Goal: Transaction & Acquisition: Book appointment/travel/reservation

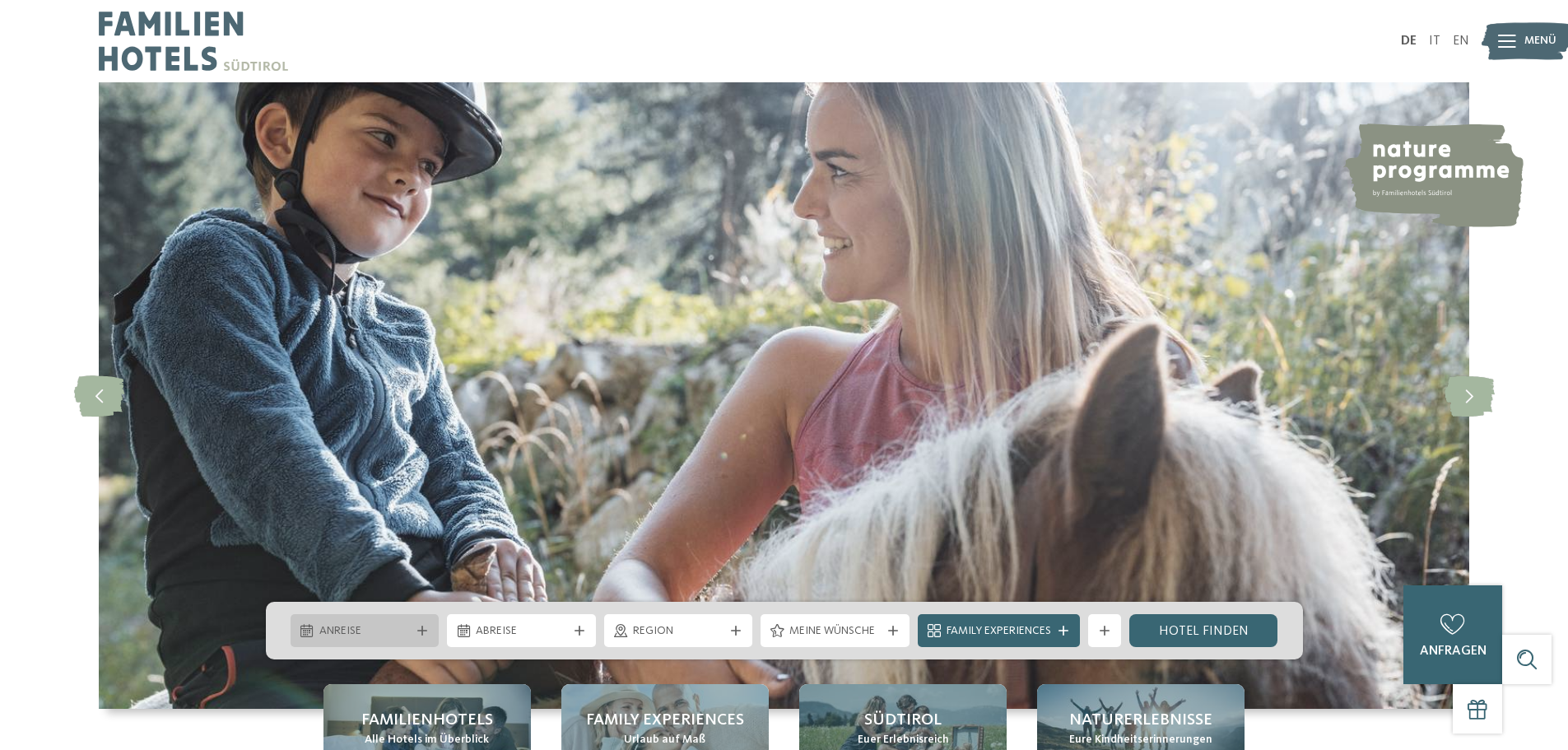
click at [418, 628] on icon at bounding box center [422, 631] width 10 height 10
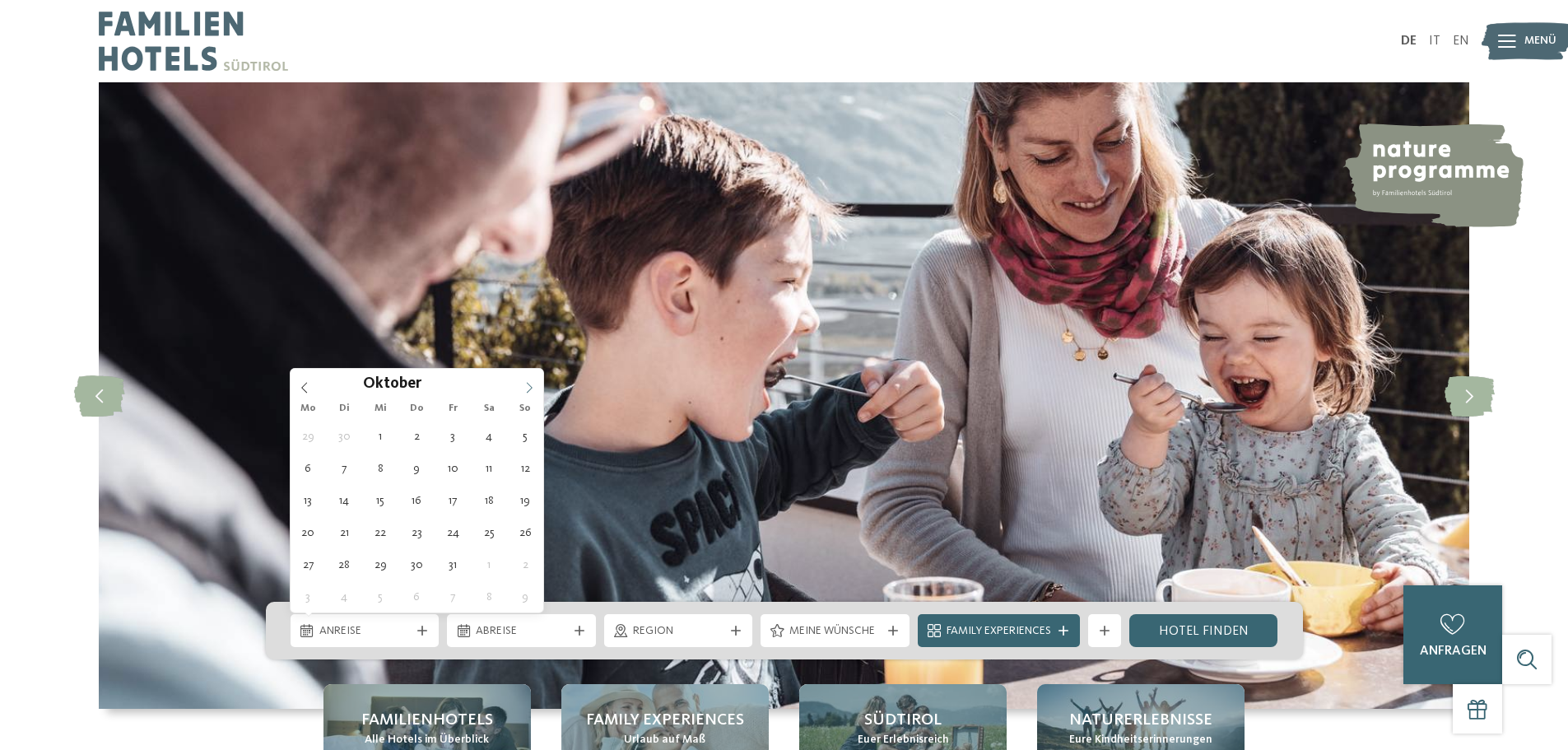
click at [532, 387] on icon at bounding box center [529, 387] width 12 height 12
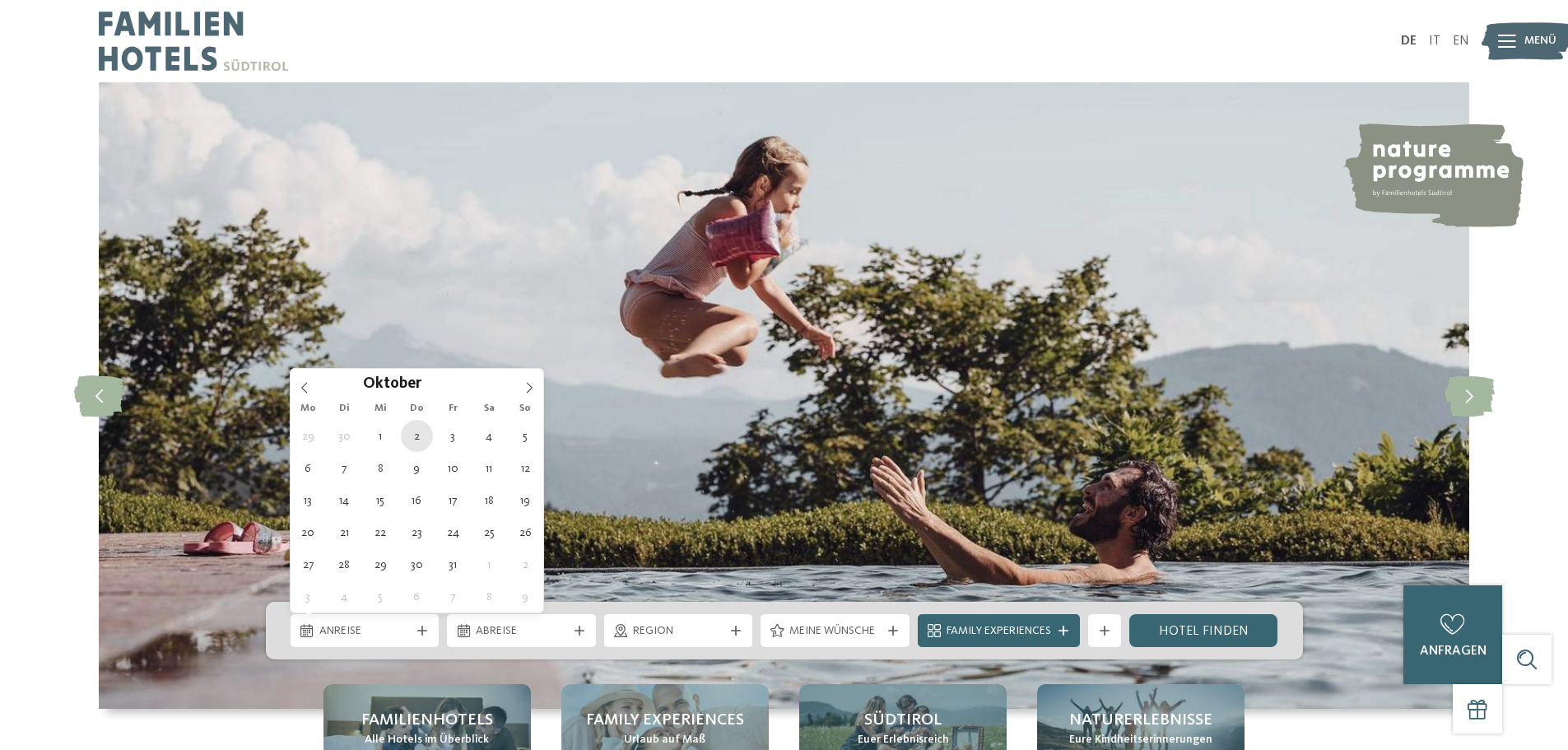
type div "02.10.2025"
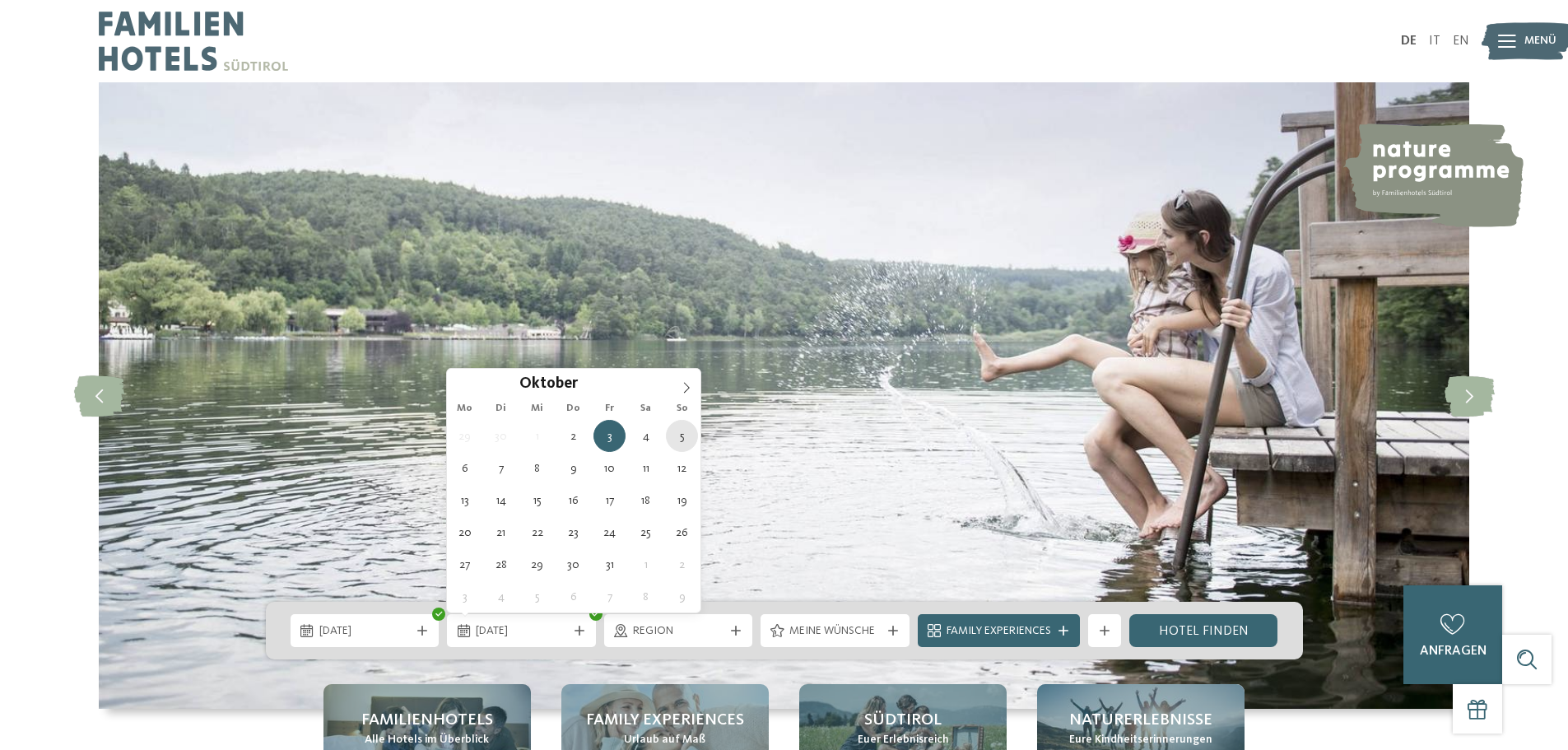
type div "05.10.2025"
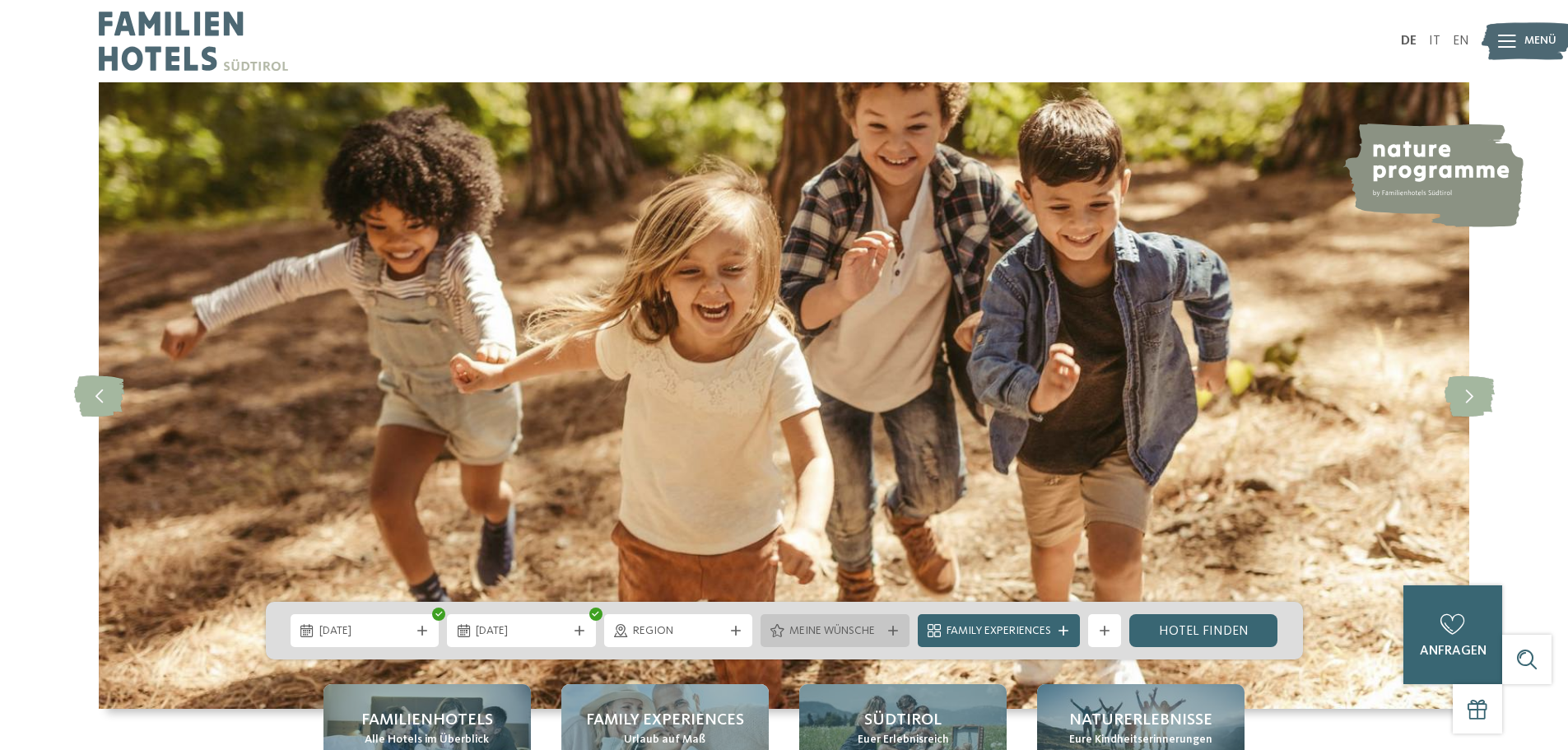
click at [891, 630] on icon at bounding box center [893, 631] width 10 height 10
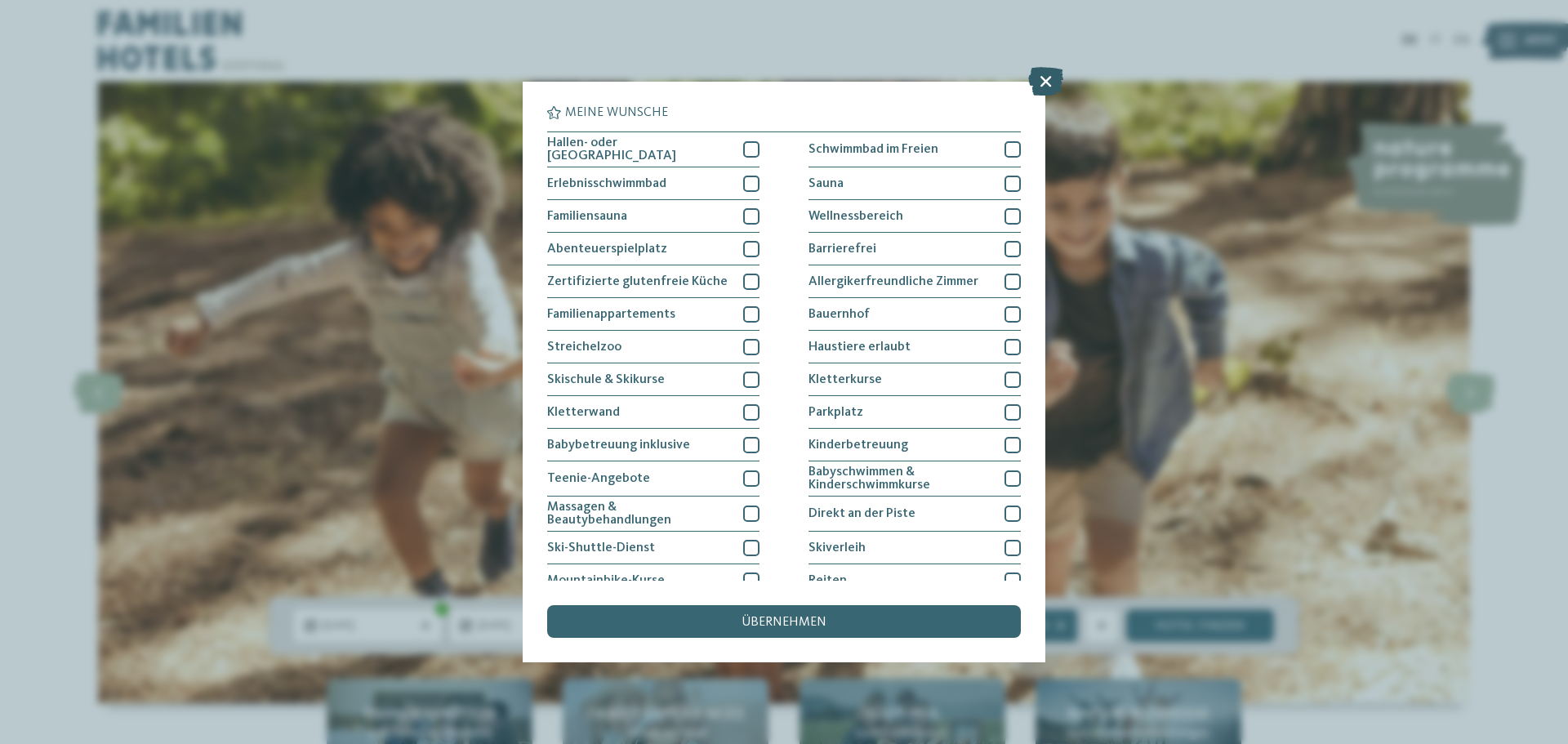
click at [1042, 80] on icon at bounding box center [1046, 81] width 35 height 28
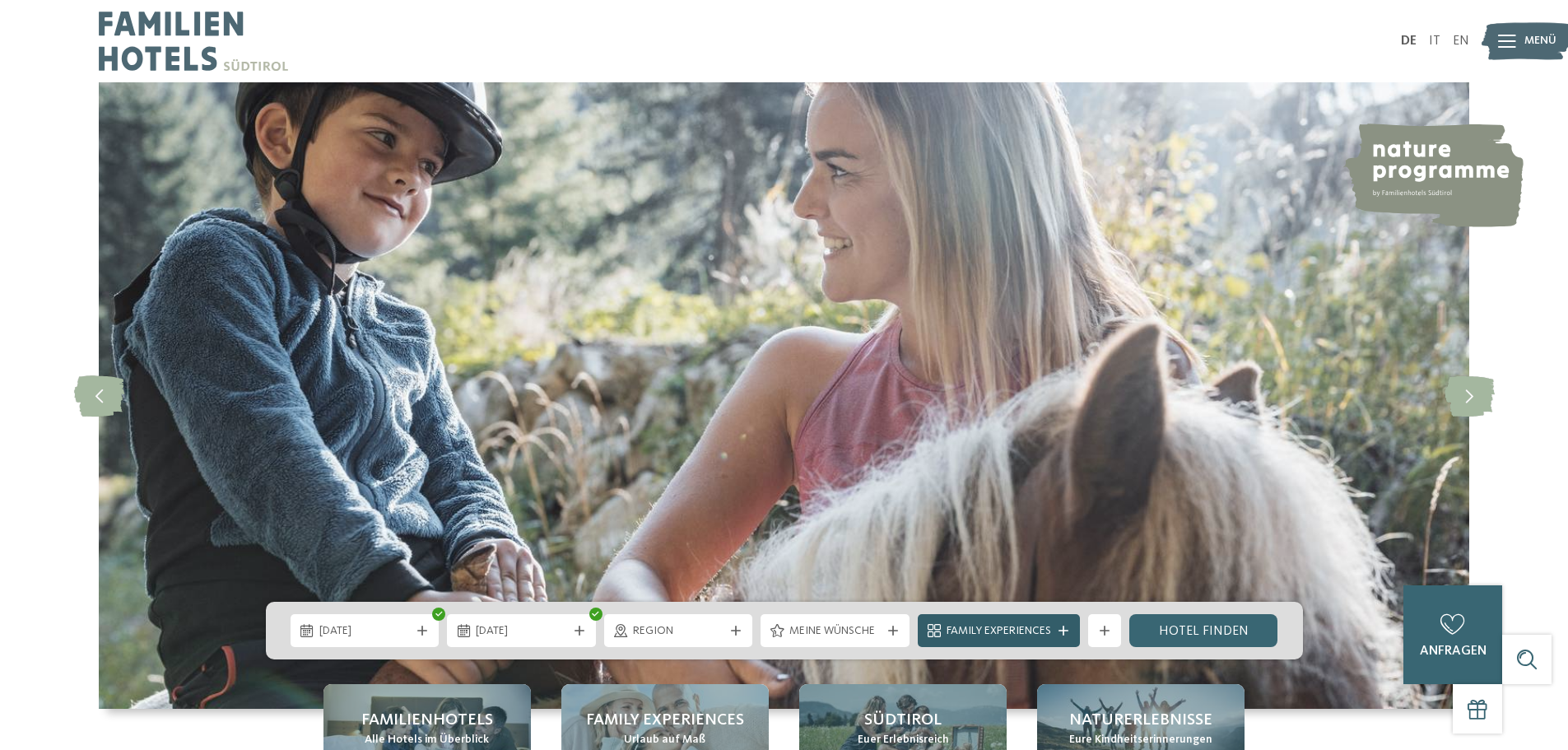
click at [1064, 629] on icon at bounding box center [1063, 631] width 10 height 10
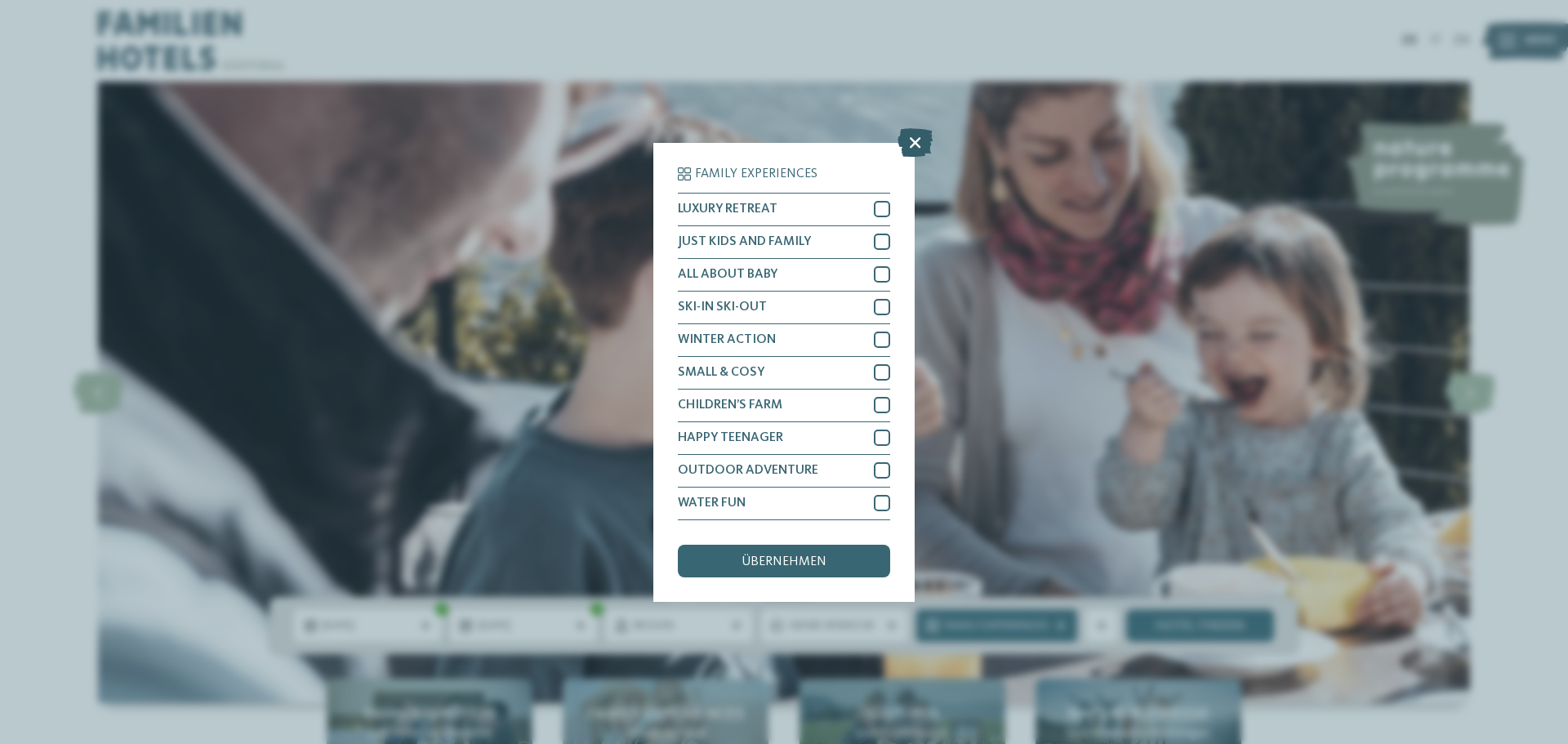
click at [911, 145] on icon at bounding box center [915, 141] width 35 height 28
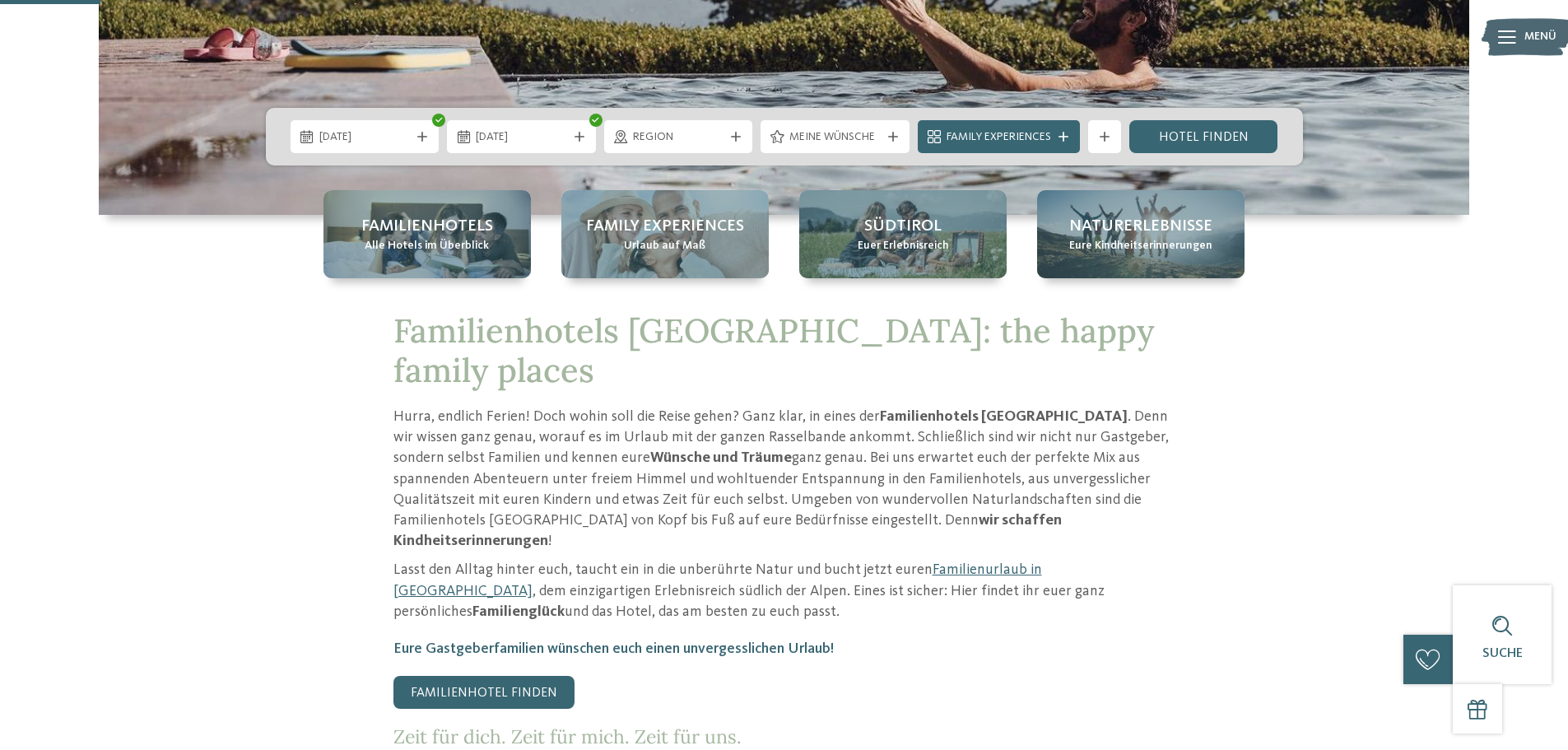
scroll to position [412, 0]
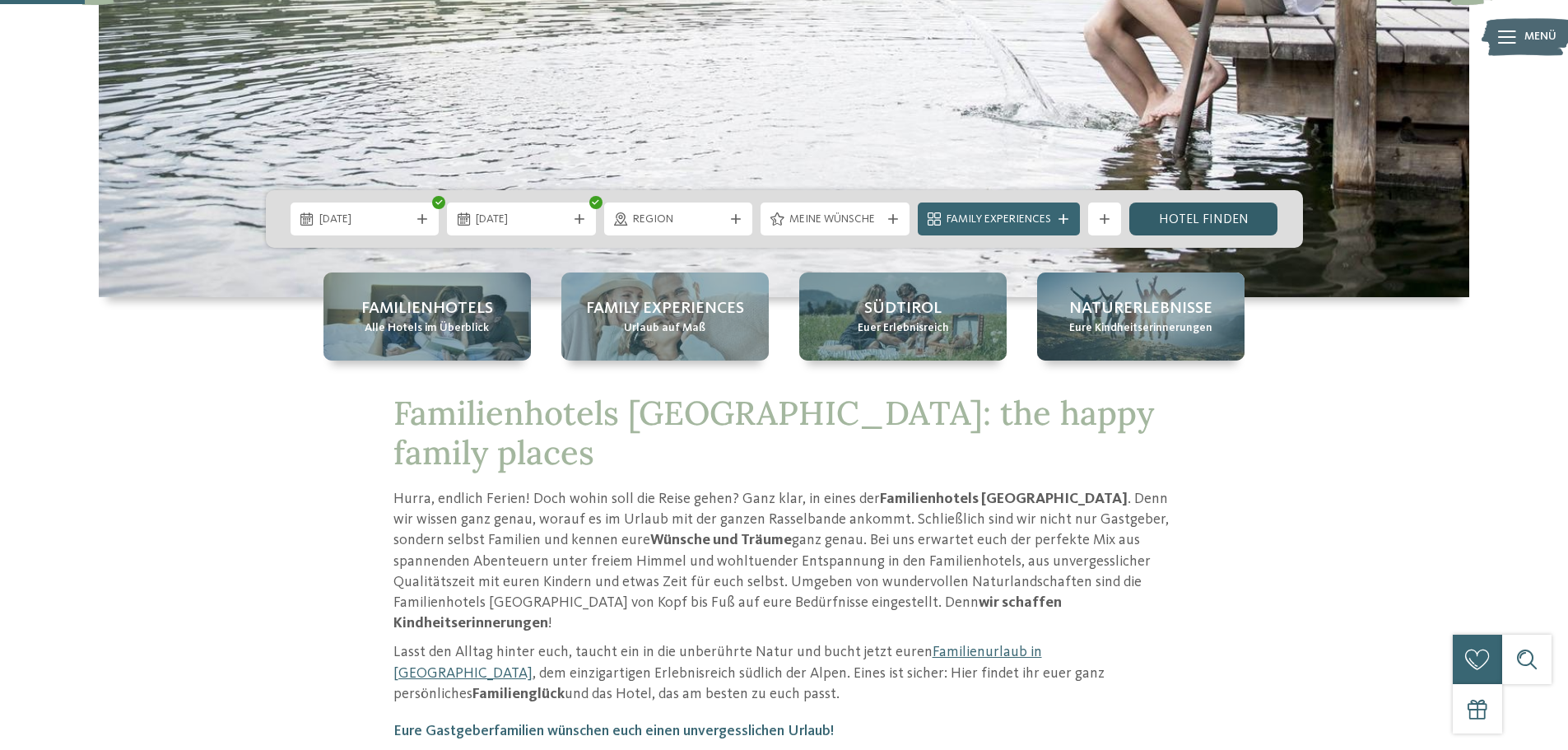
click at [1226, 215] on link "Hotel finden" at bounding box center [1203, 218] width 149 height 33
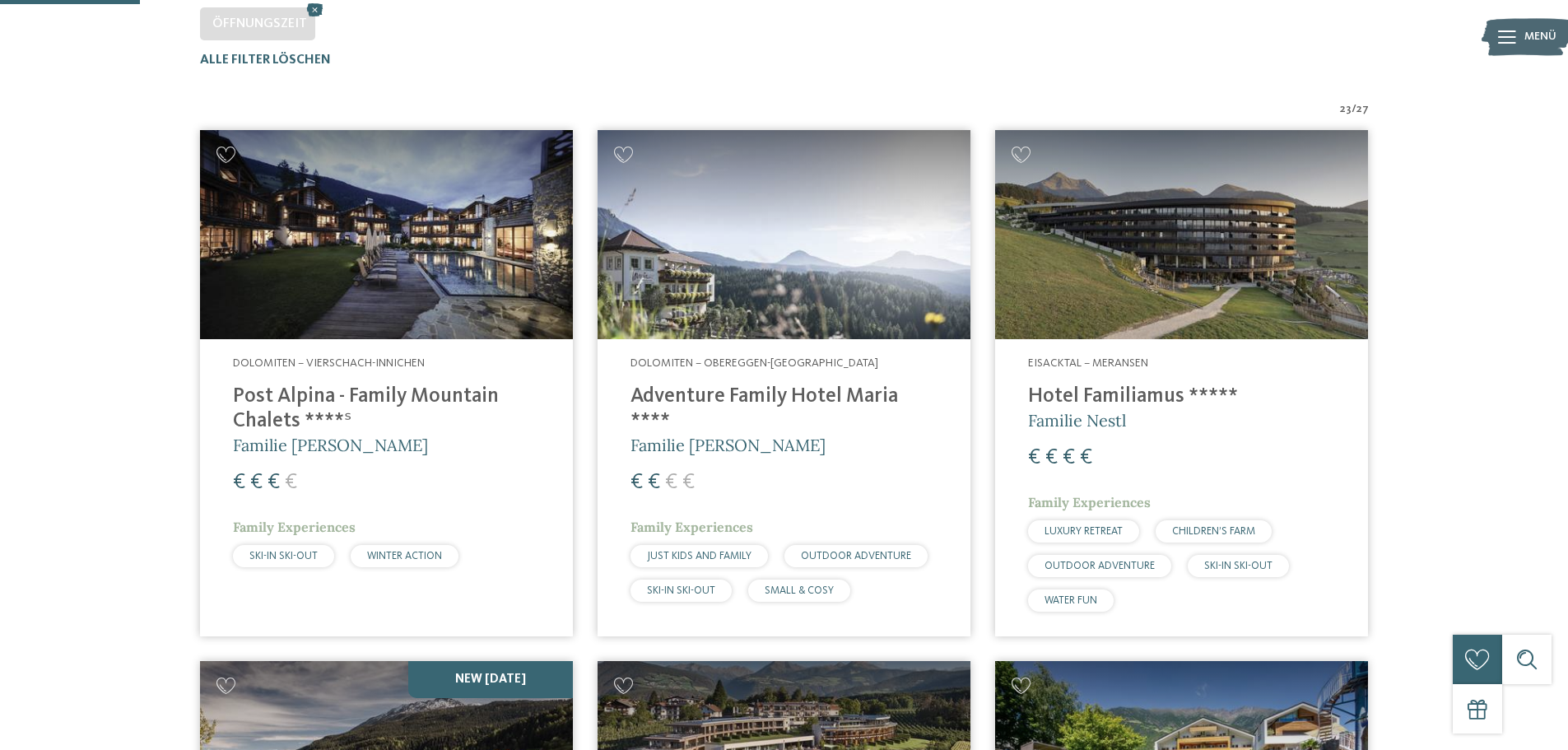
scroll to position [540, 0]
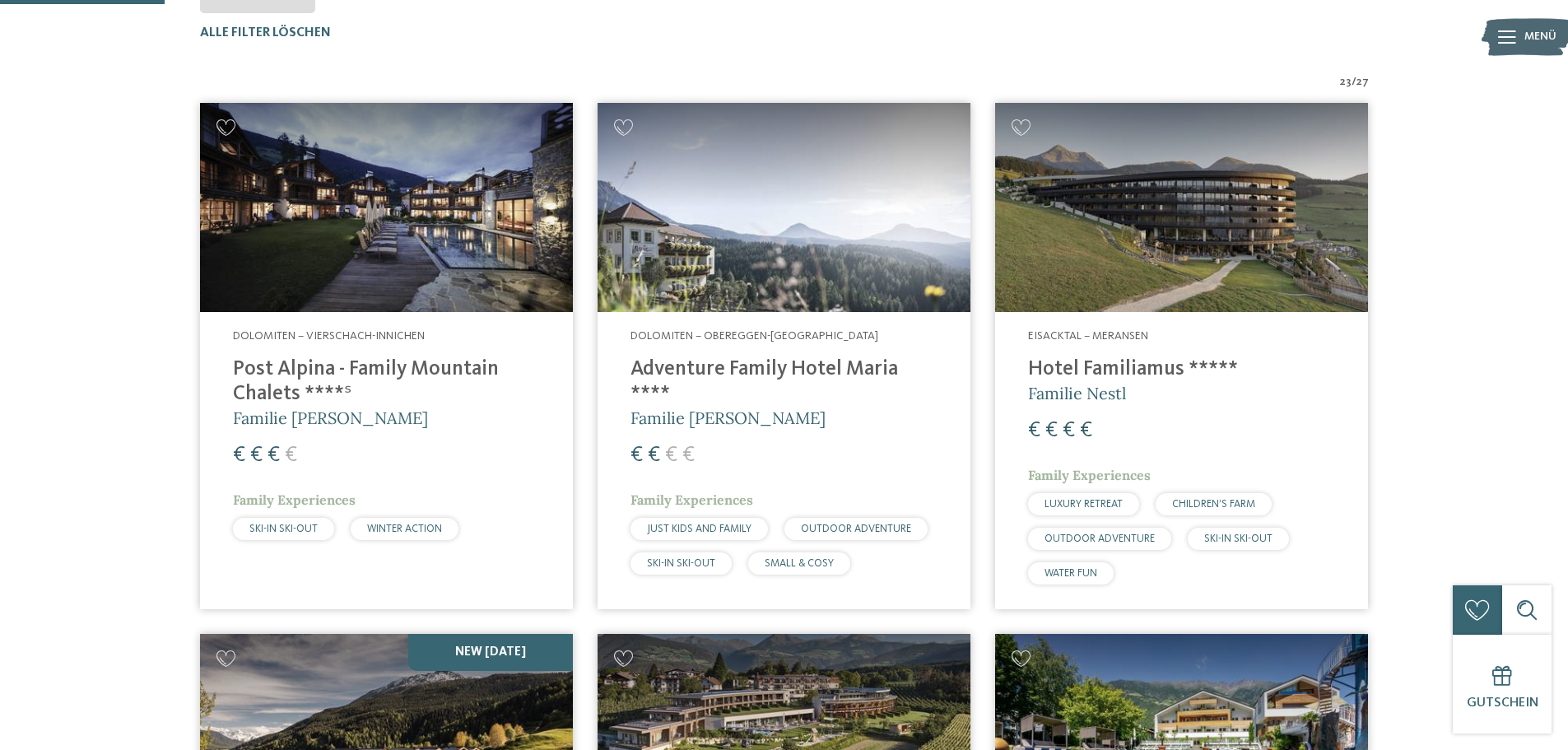
click at [752, 367] on h4 "Adventure Family Hotel Maria ****" at bounding box center [784, 381] width 307 height 49
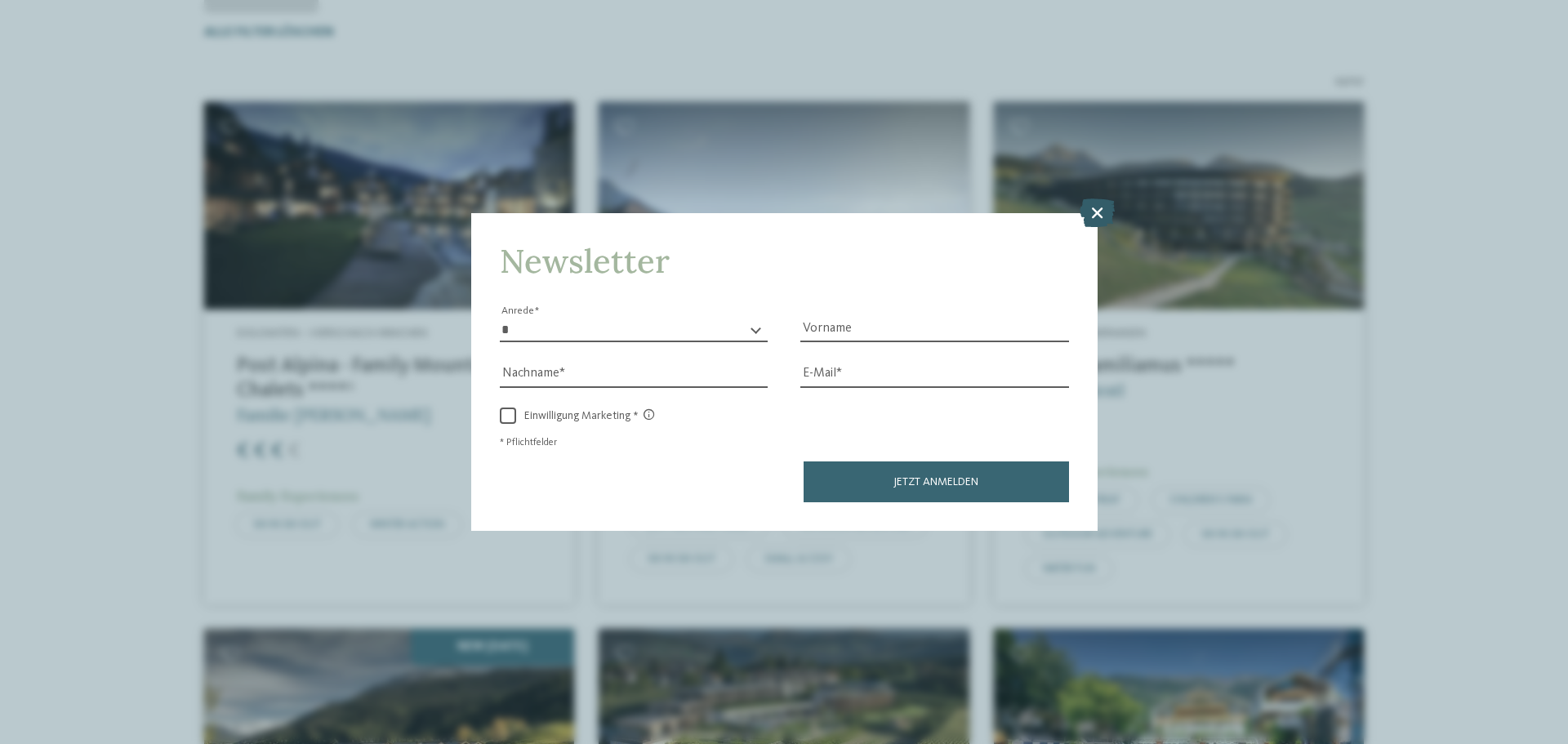
click at [1097, 211] on icon at bounding box center [1097, 213] width 35 height 28
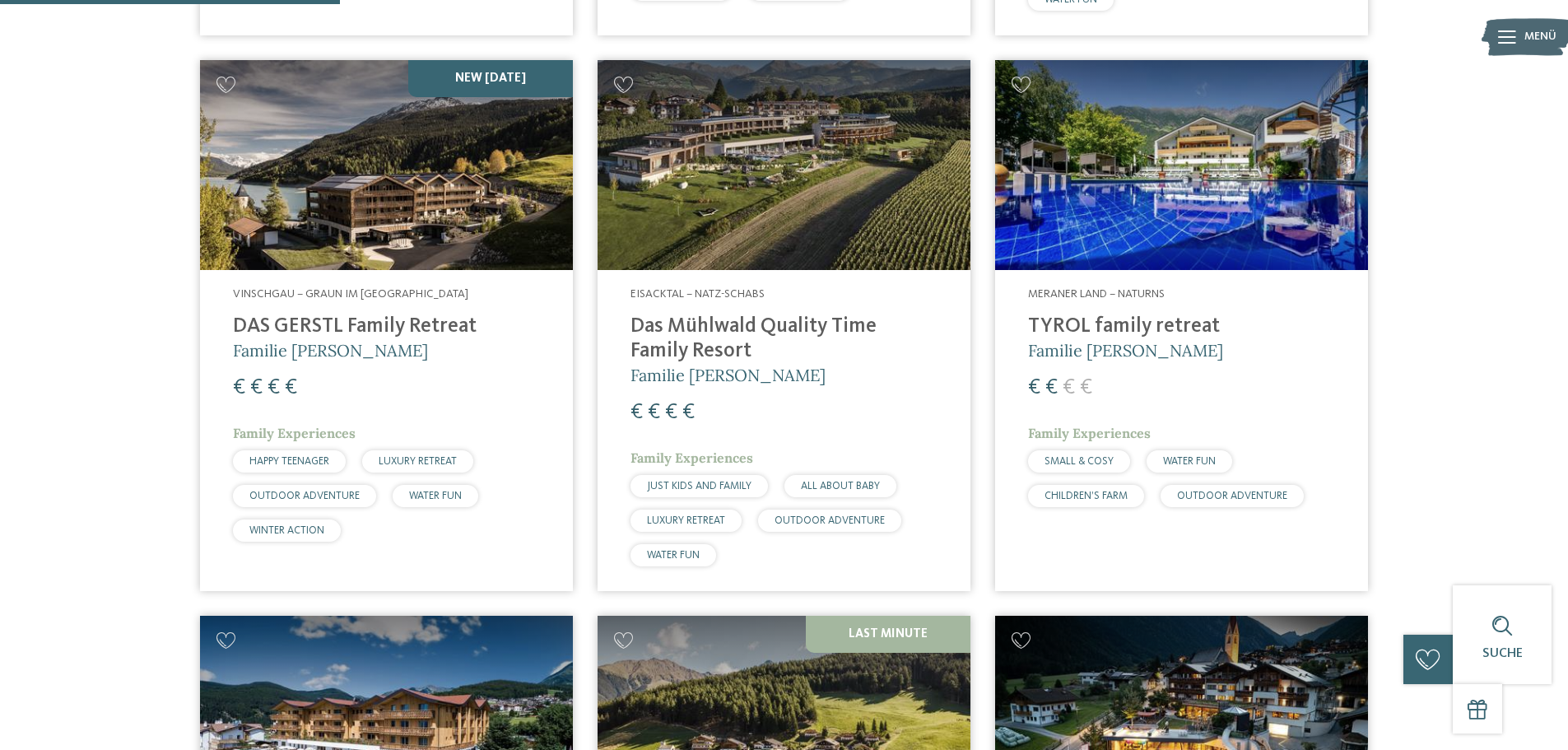
scroll to position [1117, 0]
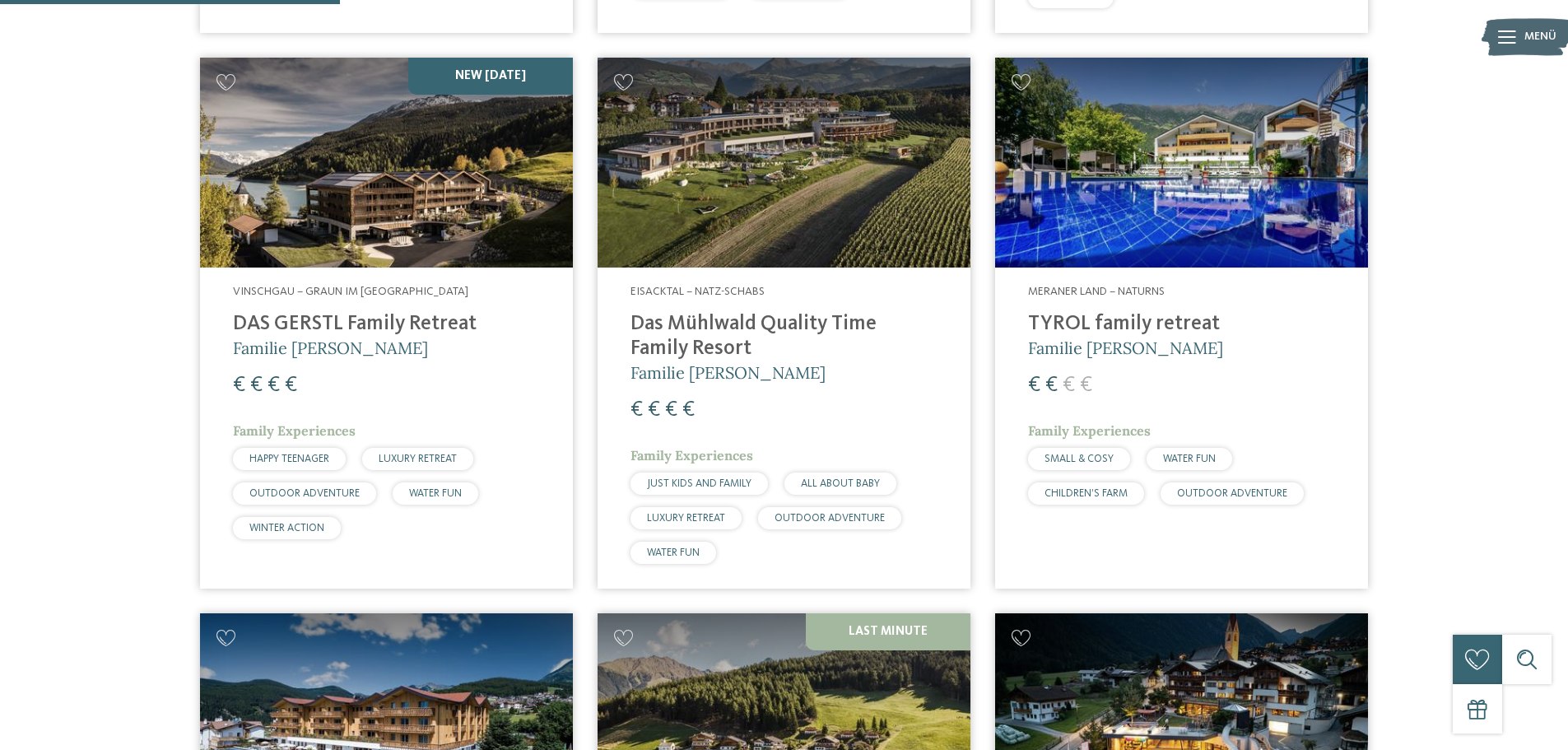
click at [1085, 317] on h4 "TYROL family retreat" at bounding box center [1182, 324] width 307 height 25
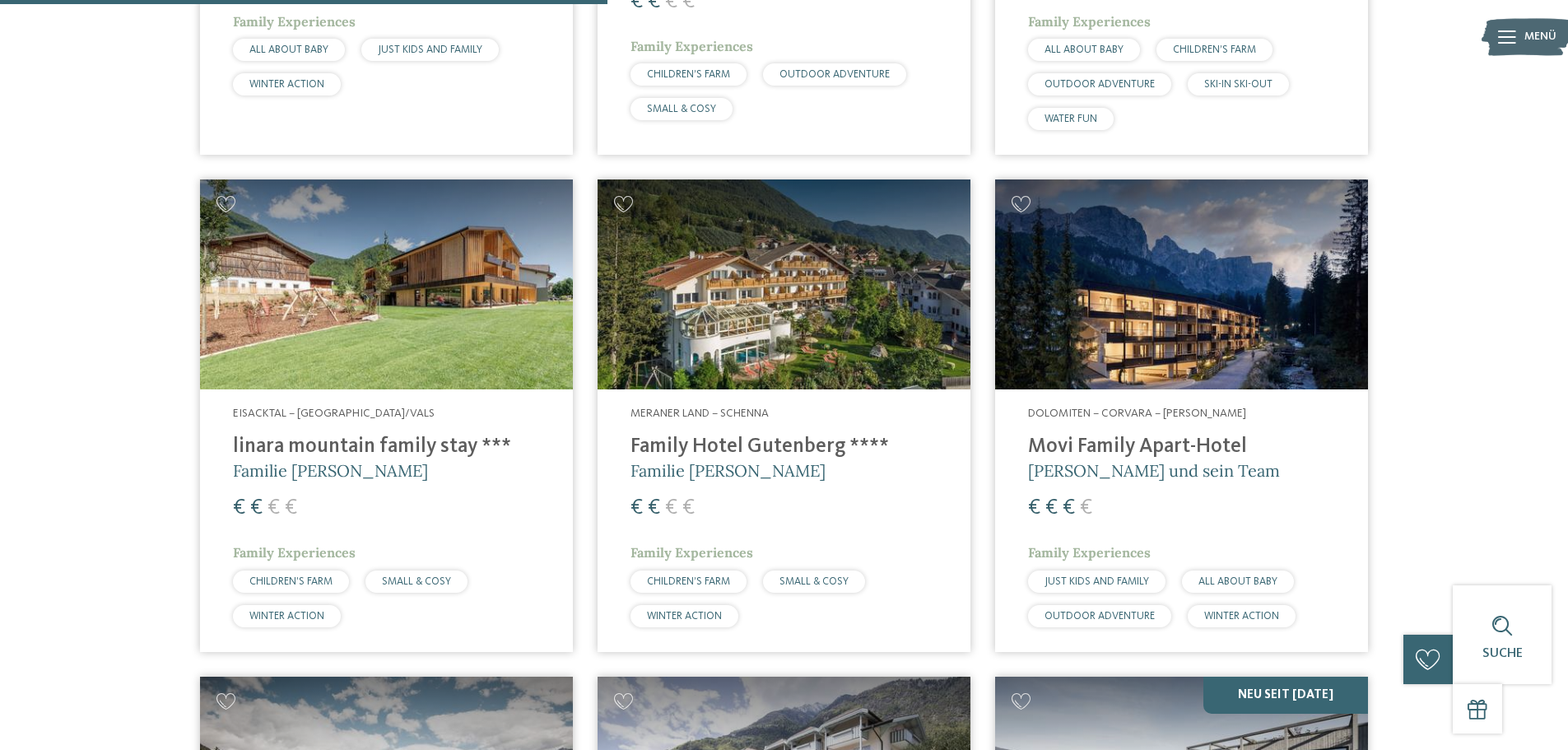
scroll to position [2105, 0]
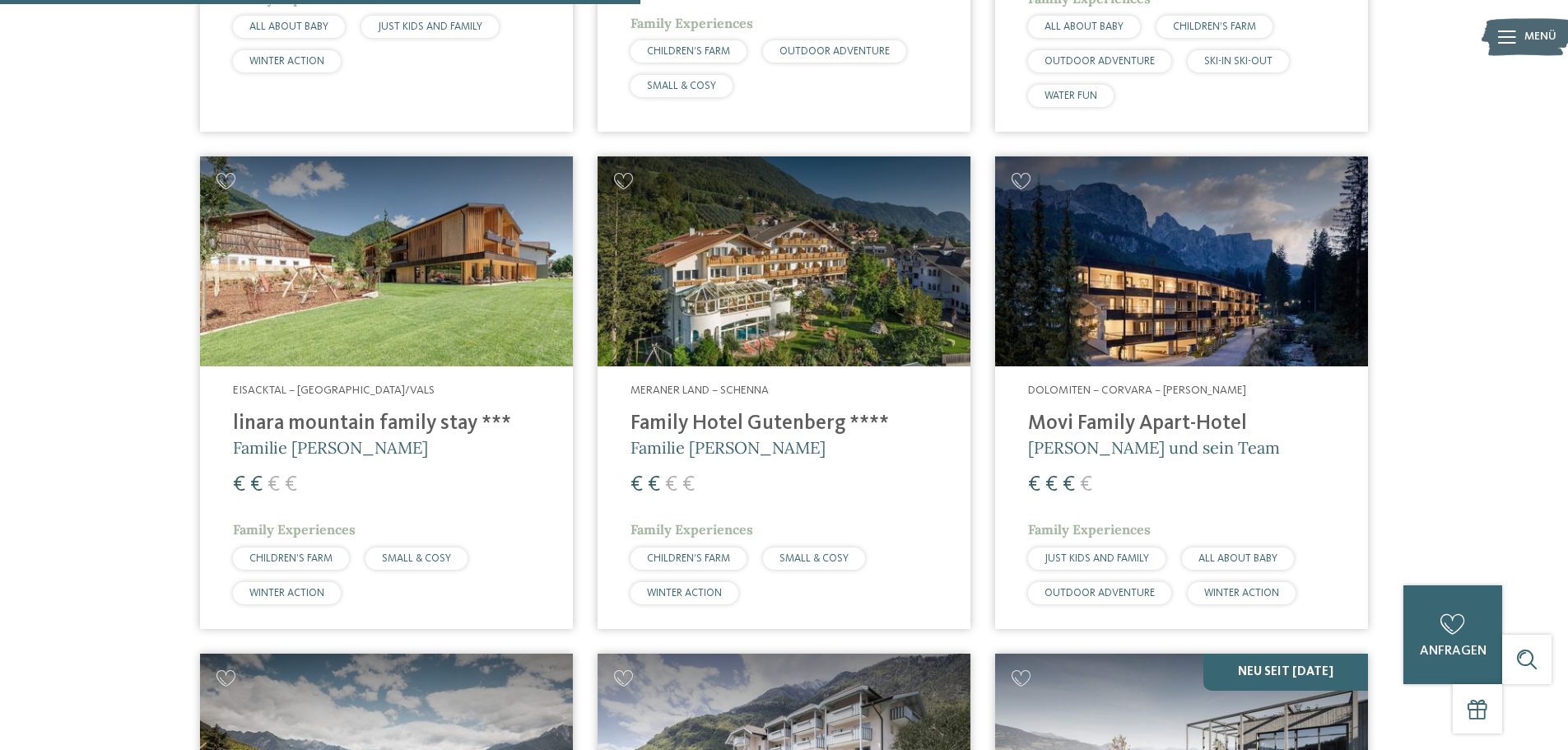
click at [361, 429] on h4 "linara mountain family stay ***" at bounding box center [386, 424] width 307 height 25
click at [740, 420] on h4 "Family Hotel Gutenberg ****" at bounding box center [784, 424] width 307 height 25
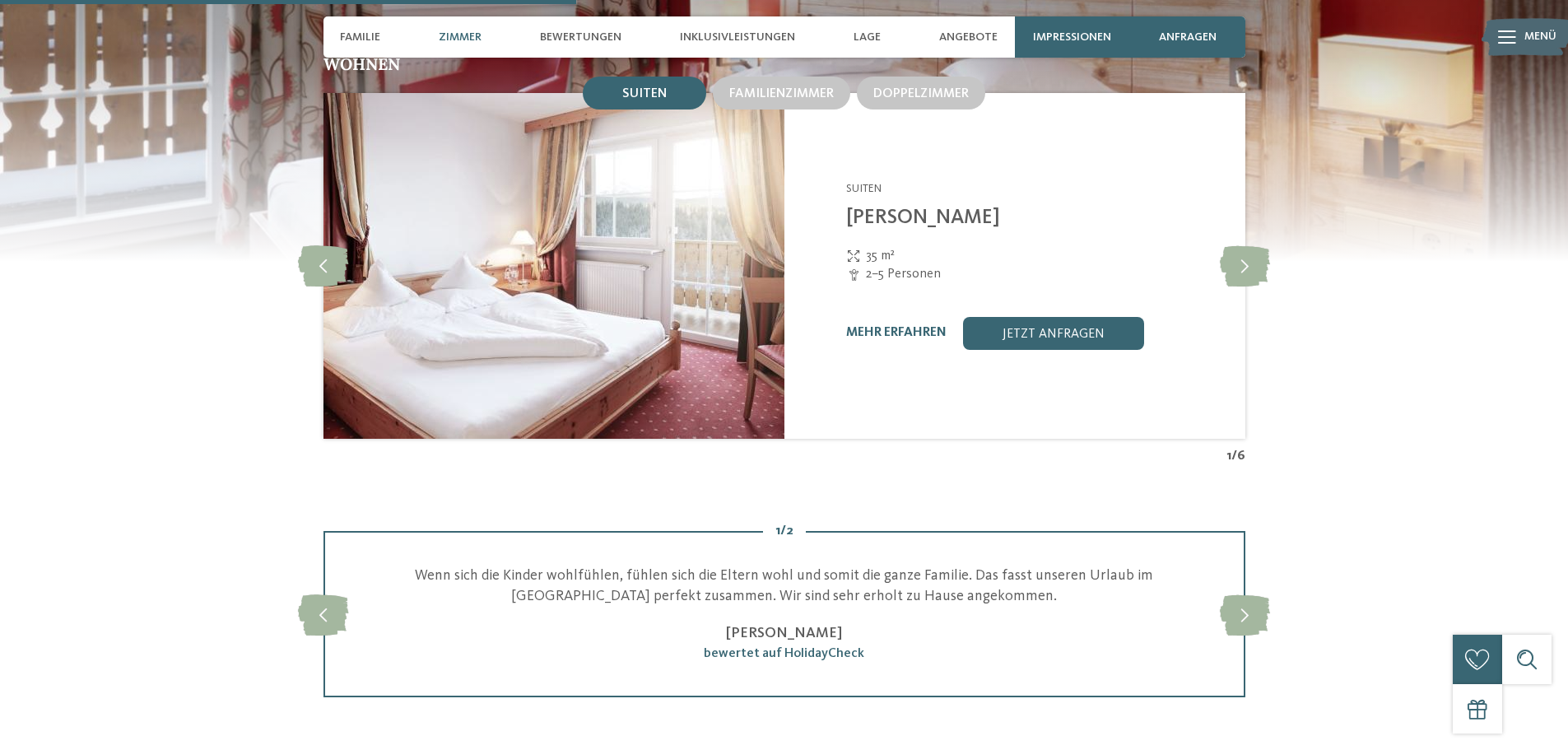
scroll to position [1565, 0]
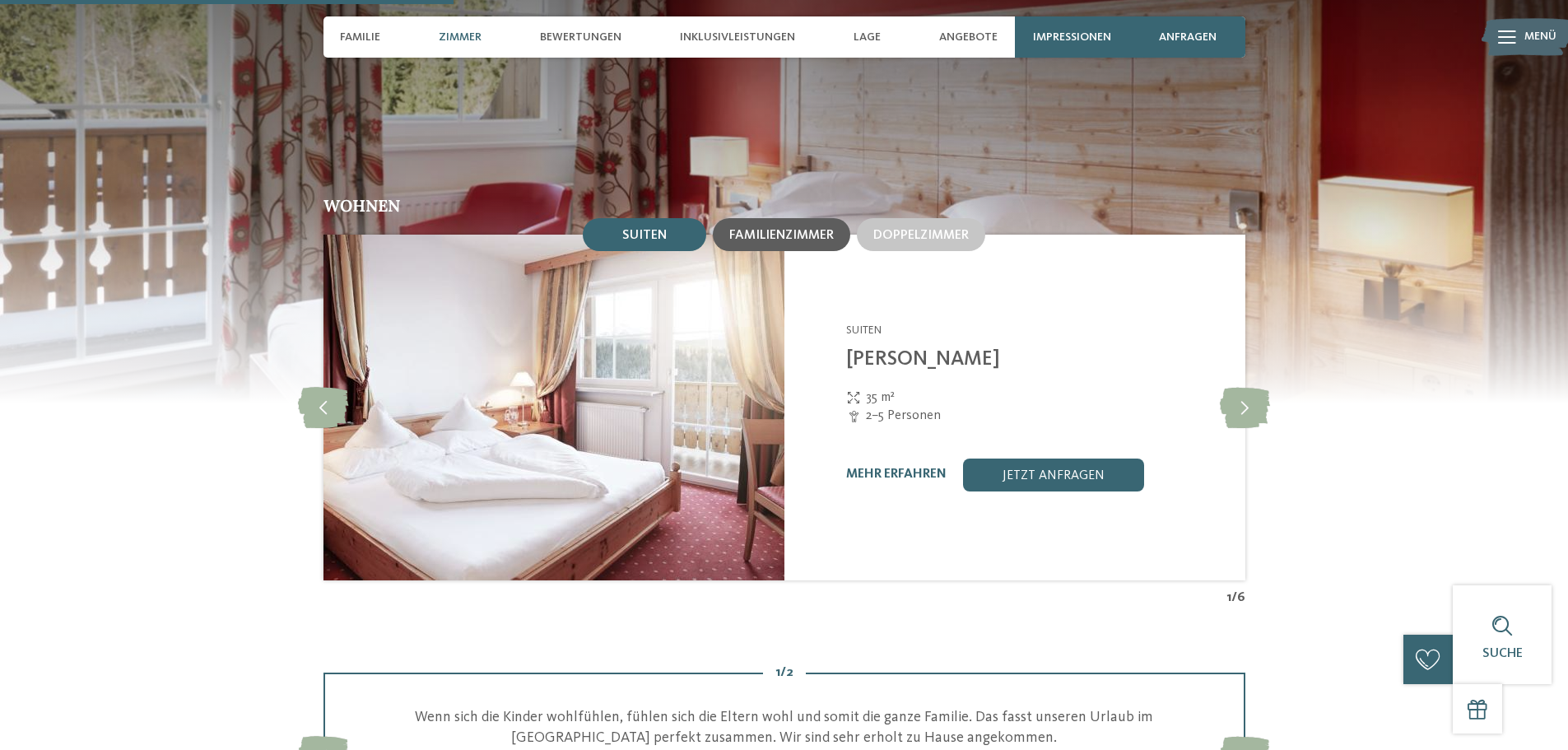
click at [784, 229] on span "Familienzimmer" at bounding box center [781, 235] width 104 height 13
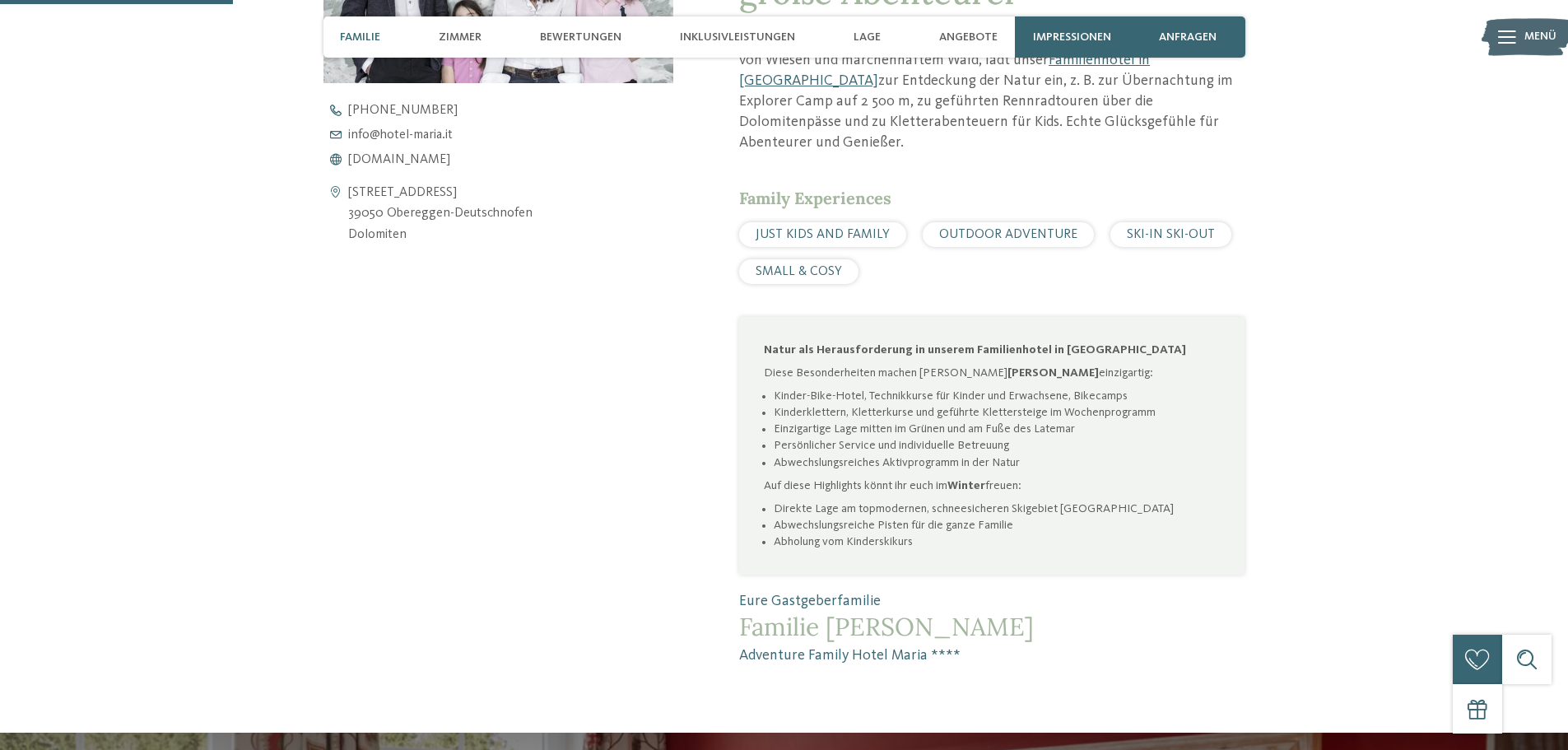
scroll to position [741, 0]
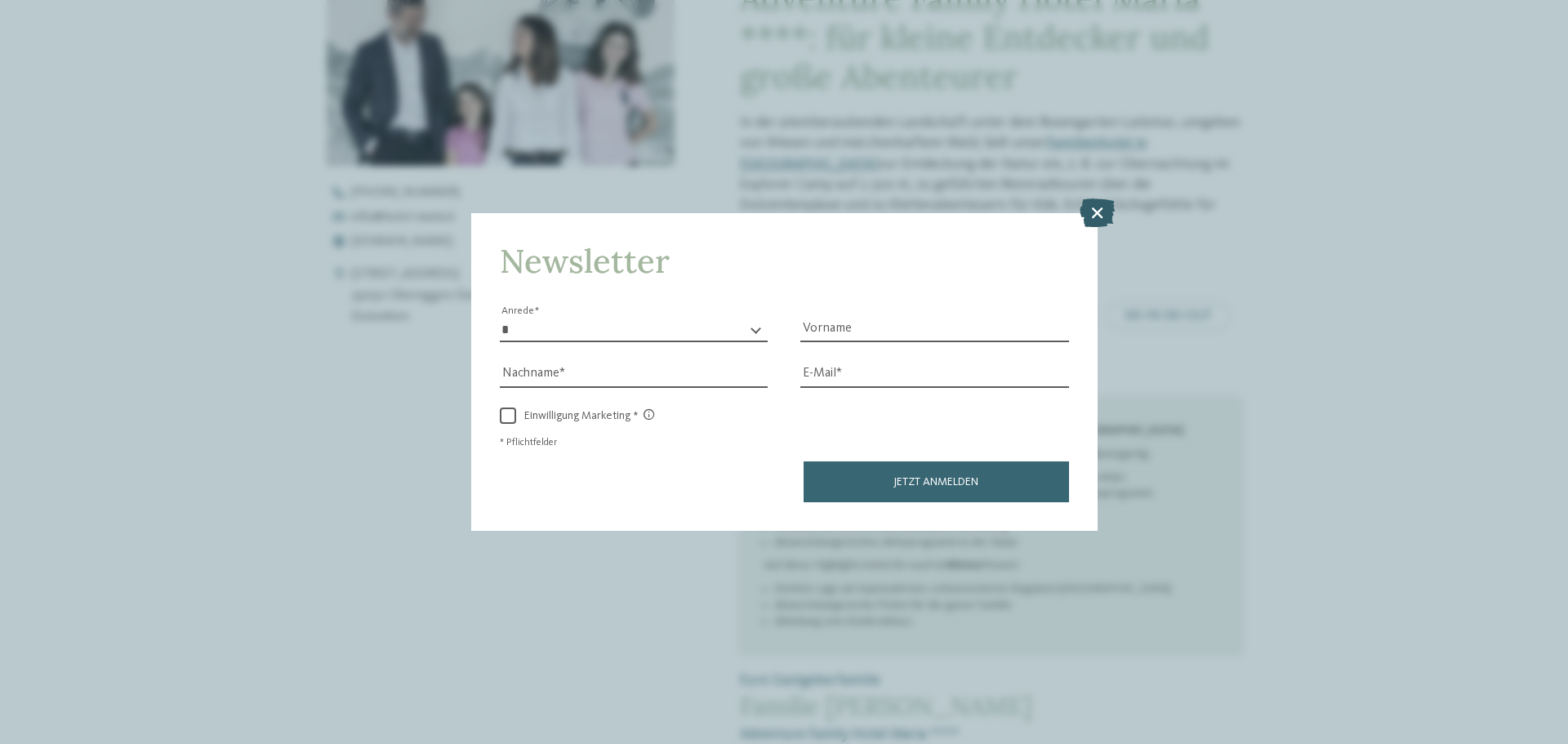
click at [1095, 205] on icon at bounding box center [1097, 213] width 35 height 28
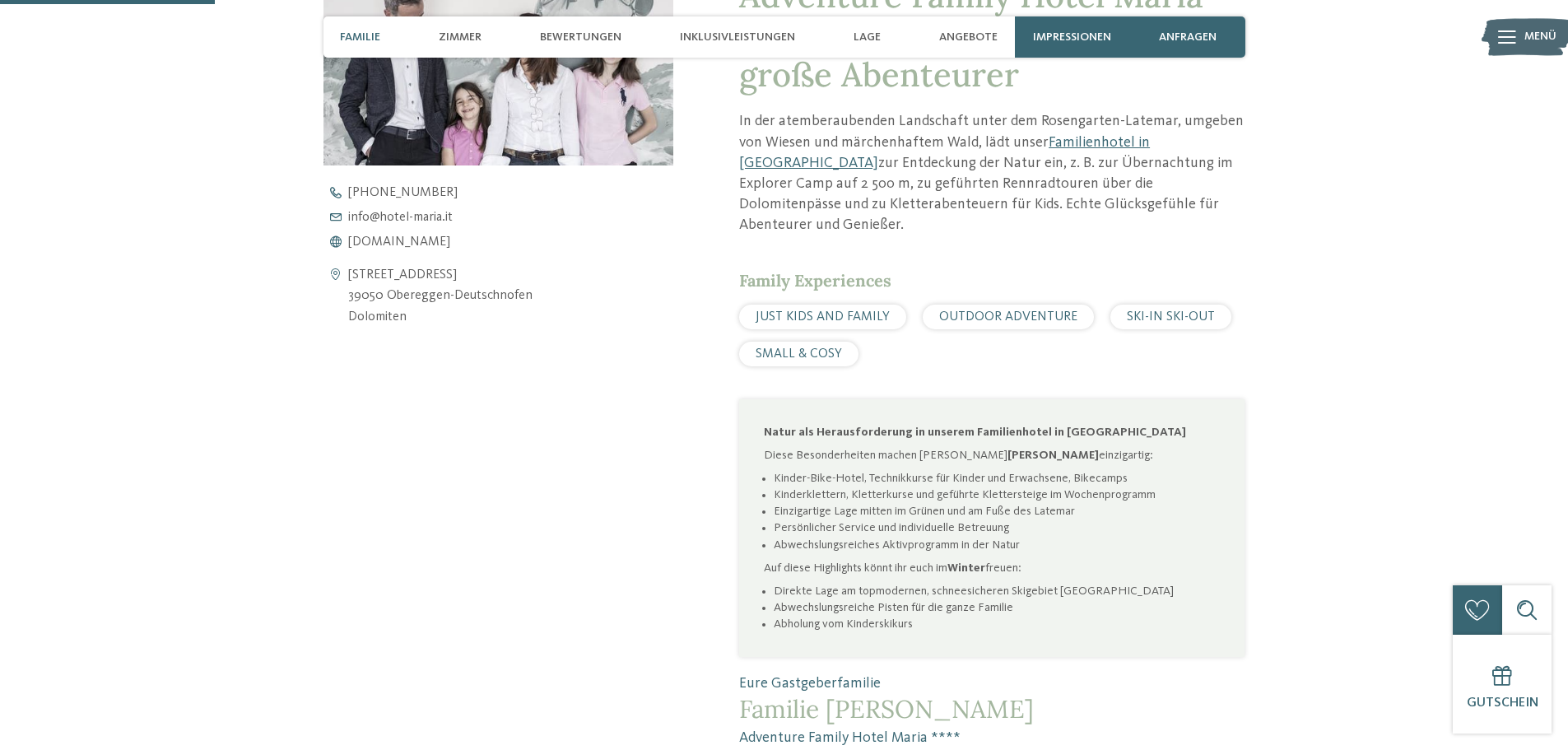
click at [1374, 147] on div "zurück zur Hotelübersicht ab" at bounding box center [784, 45] width 1568 height 1408
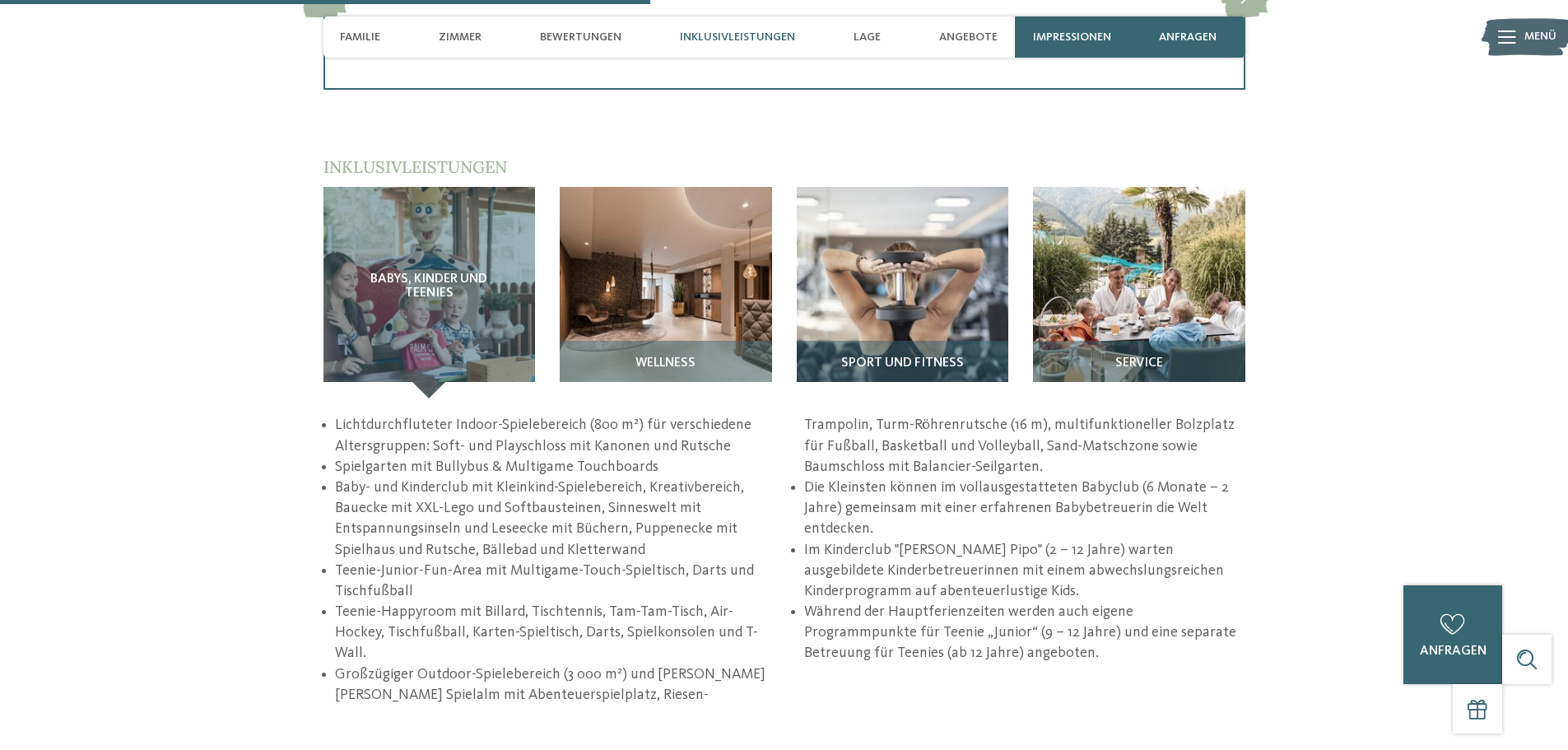
scroll to position [2306, 0]
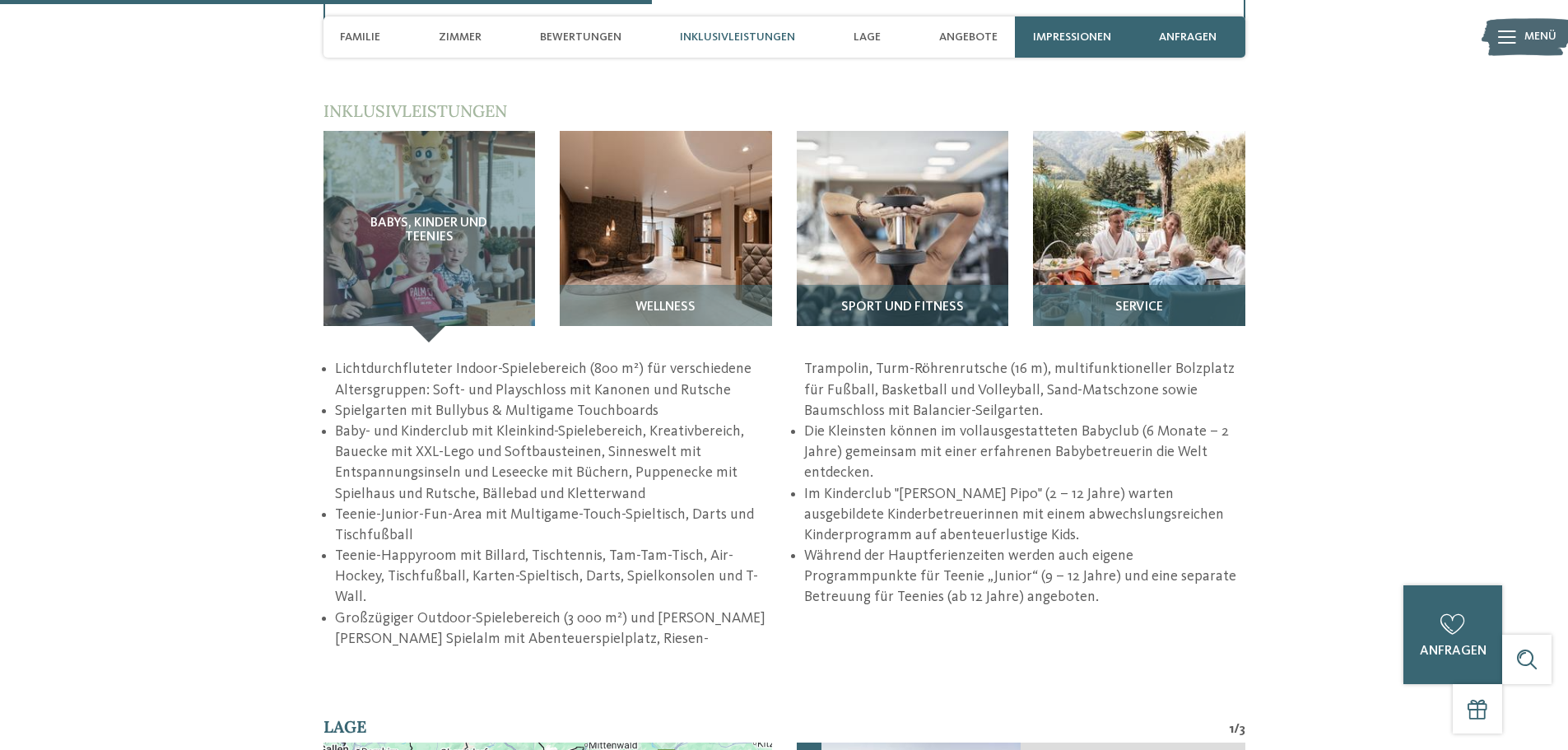
click at [1169, 241] on img at bounding box center [1139, 237] width 213 height 213
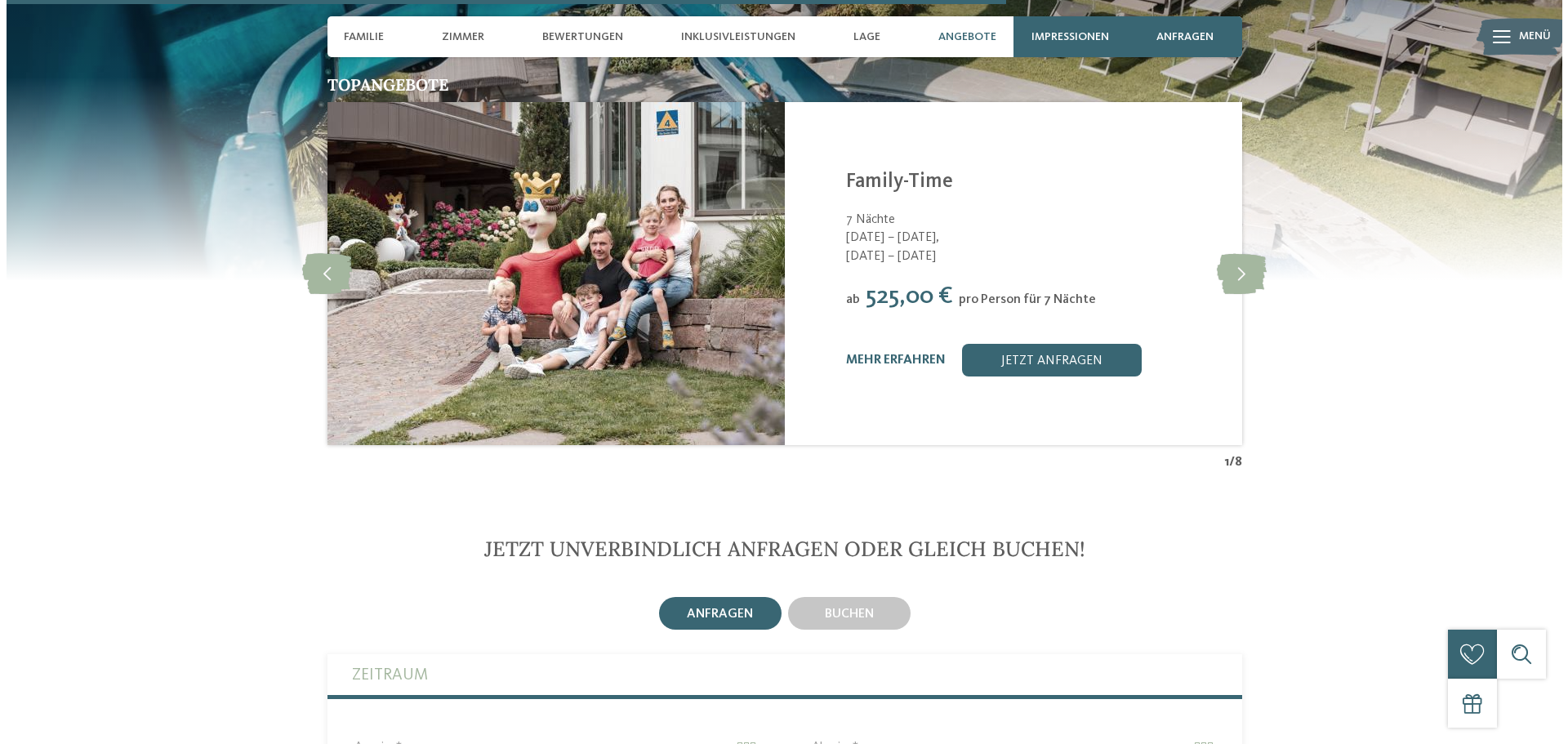
scroll to position [3431, 0]
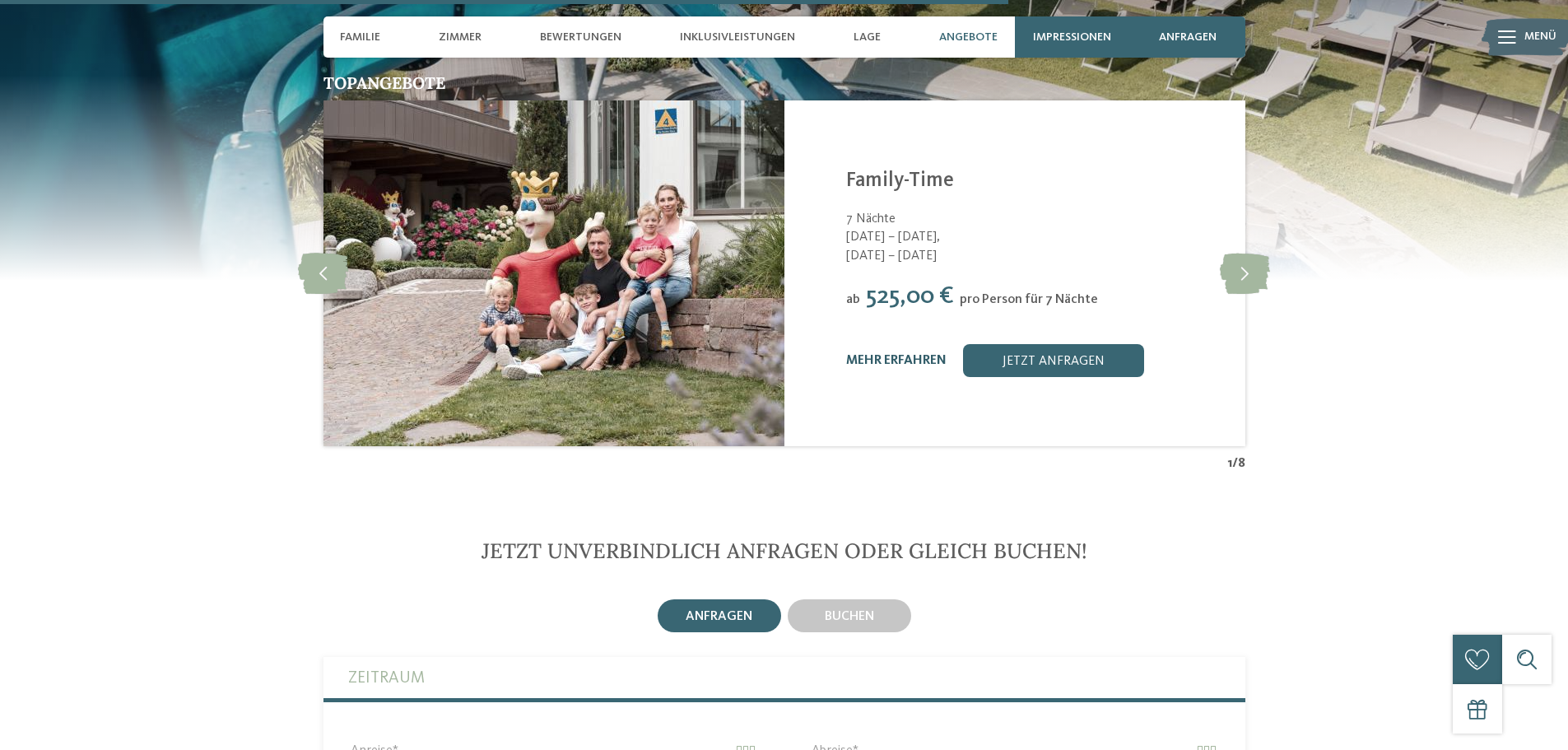
click at [894, 355] on link "mehr erfahren" at bounding box center [896, 361] width 101 height 13
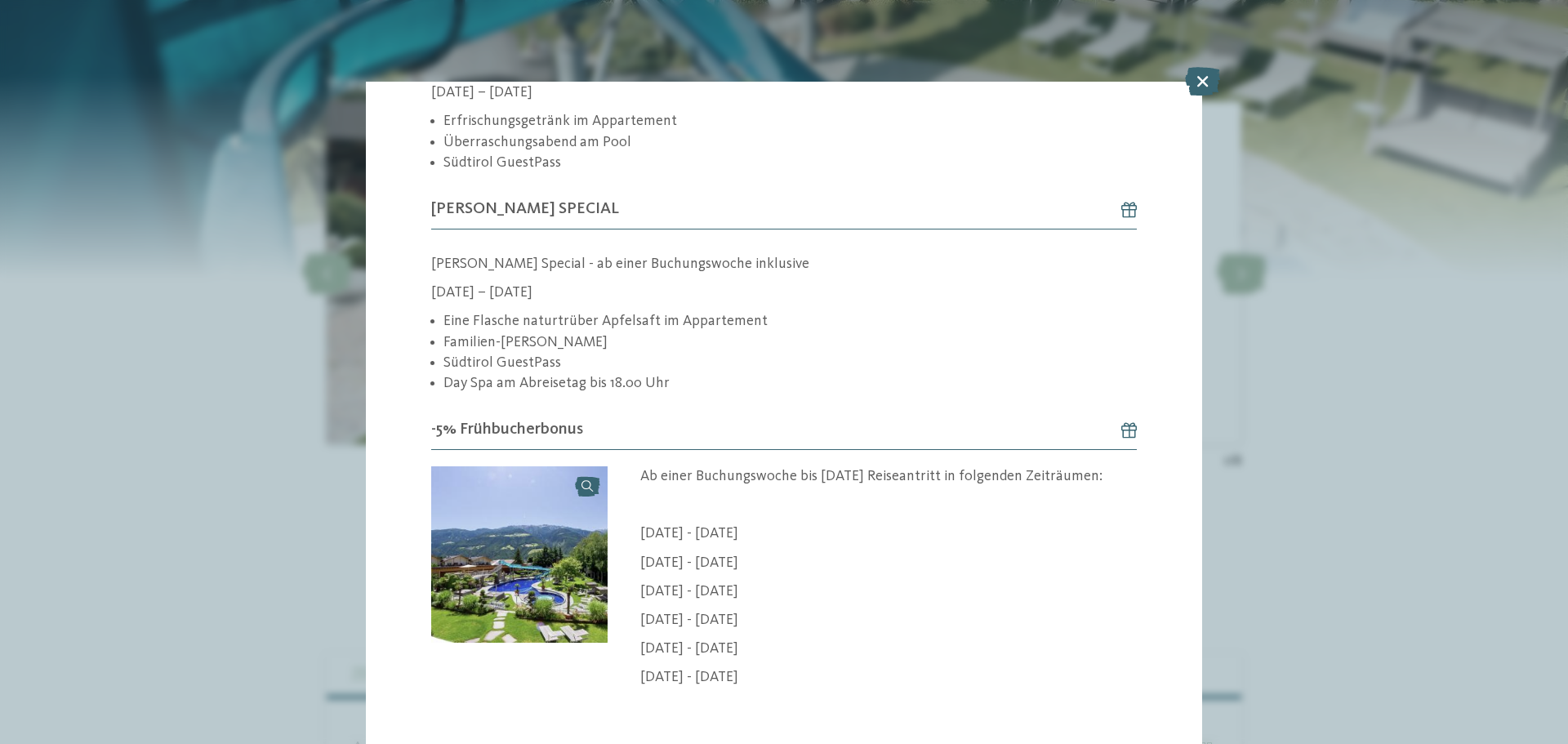
scroll to position [1470, 0]
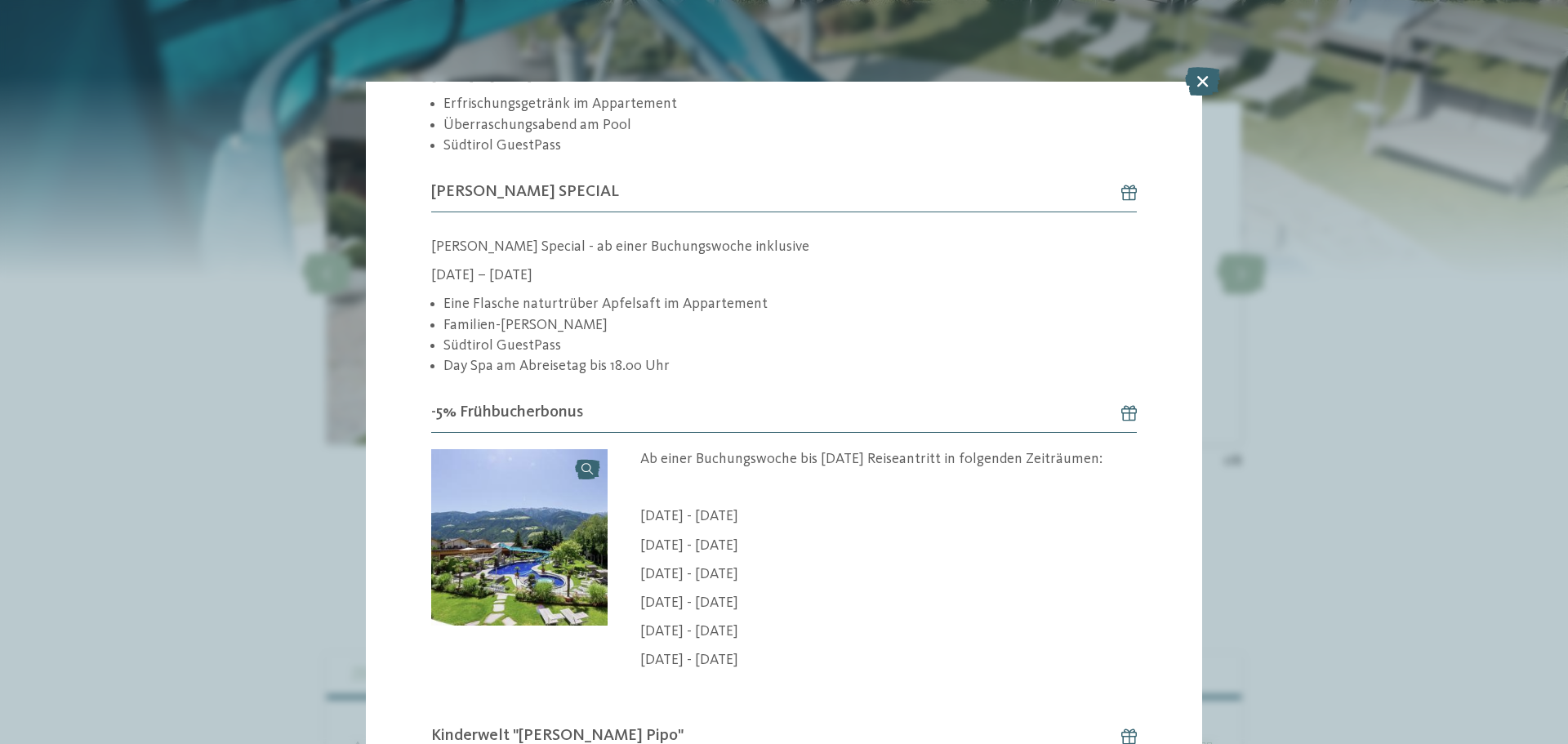
click at [527, 299] on li "Eine Flasche naturtrüber Apfelsaft im Appartement" at bounding box center [790, 304] width 693 height 20
click at [598, 356] on li "Day Spa am Abreisetag bis 18.00 Uhr" at bounding box center [790, 366] width 693 height 20
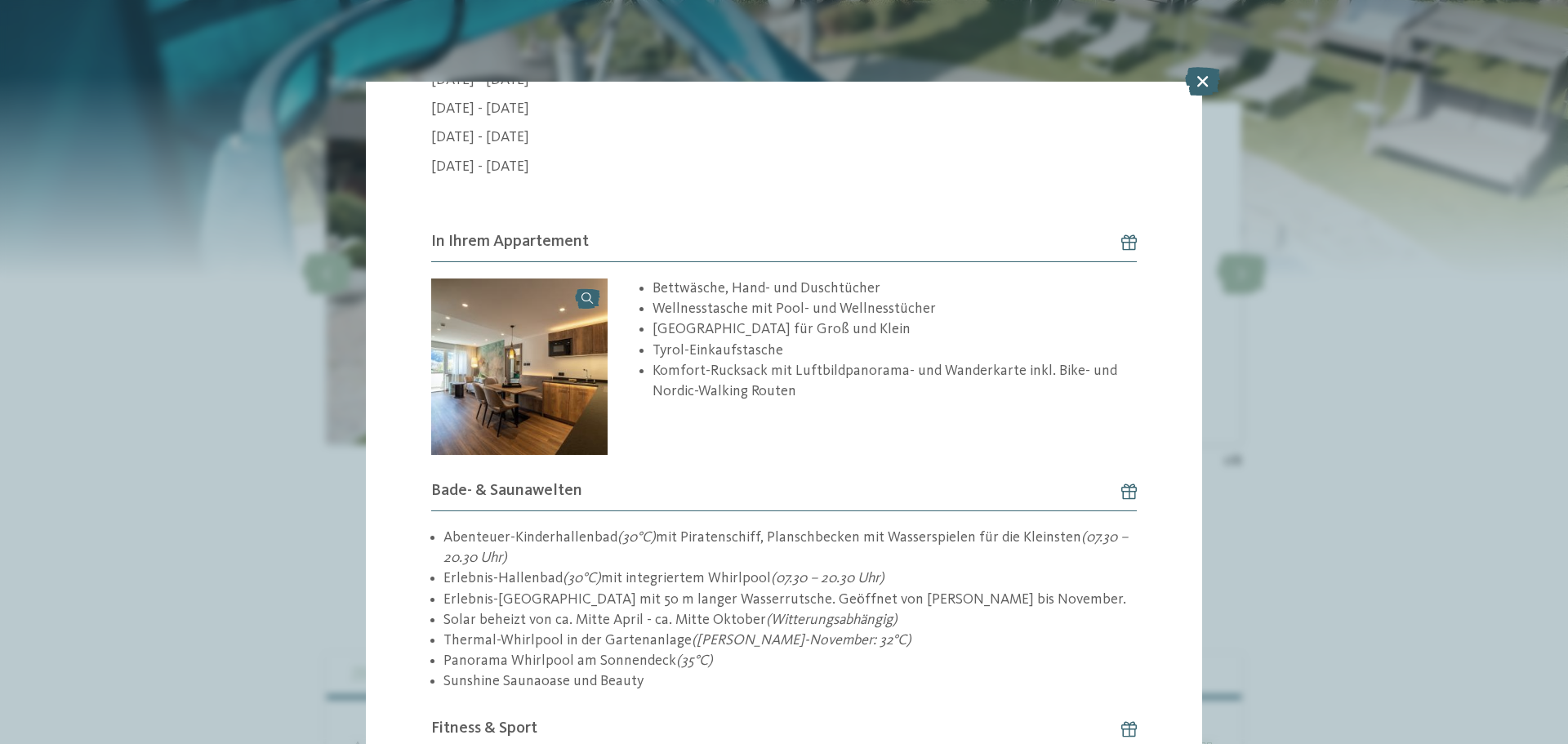
scroll to position [2859, 0]
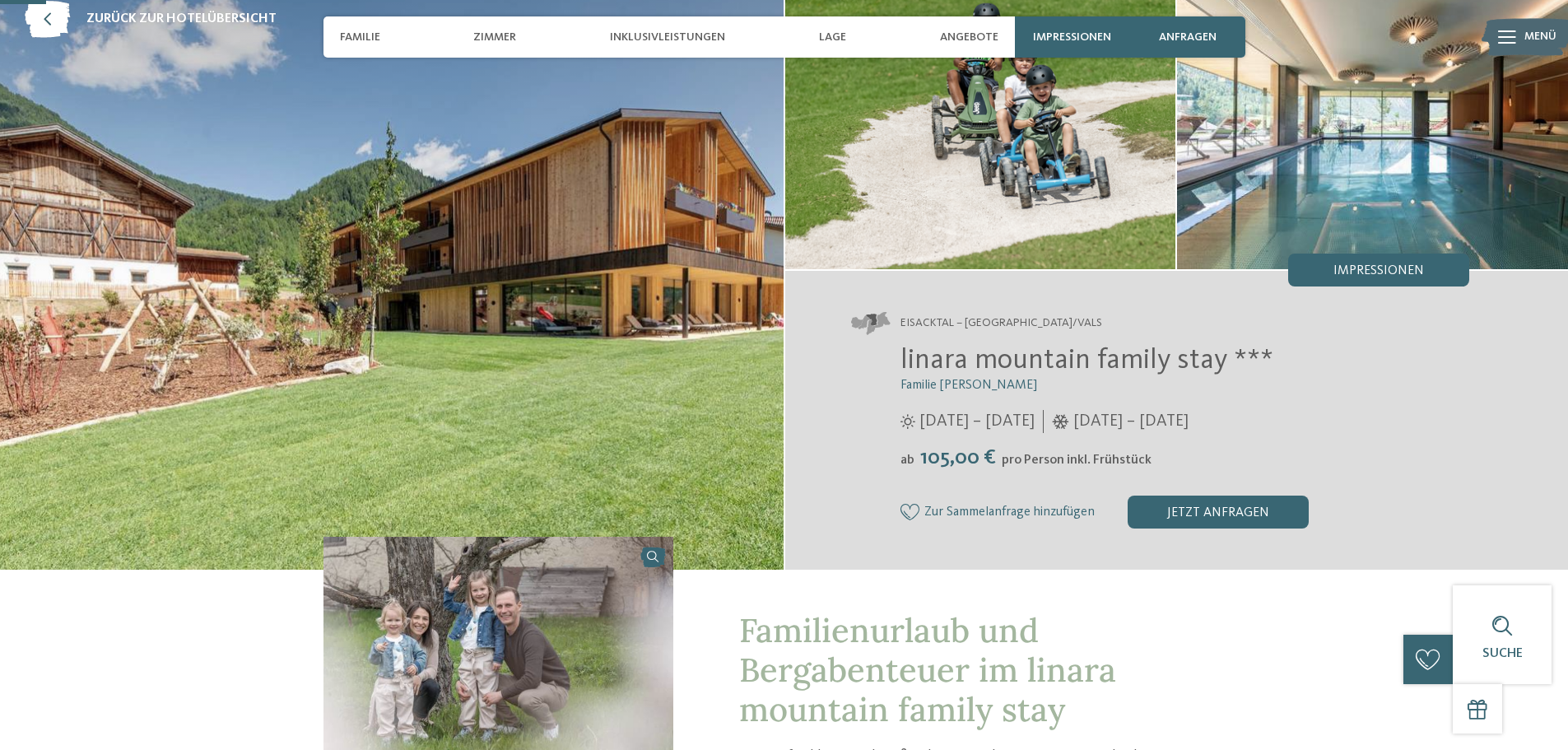
scroll to position [82, 0]
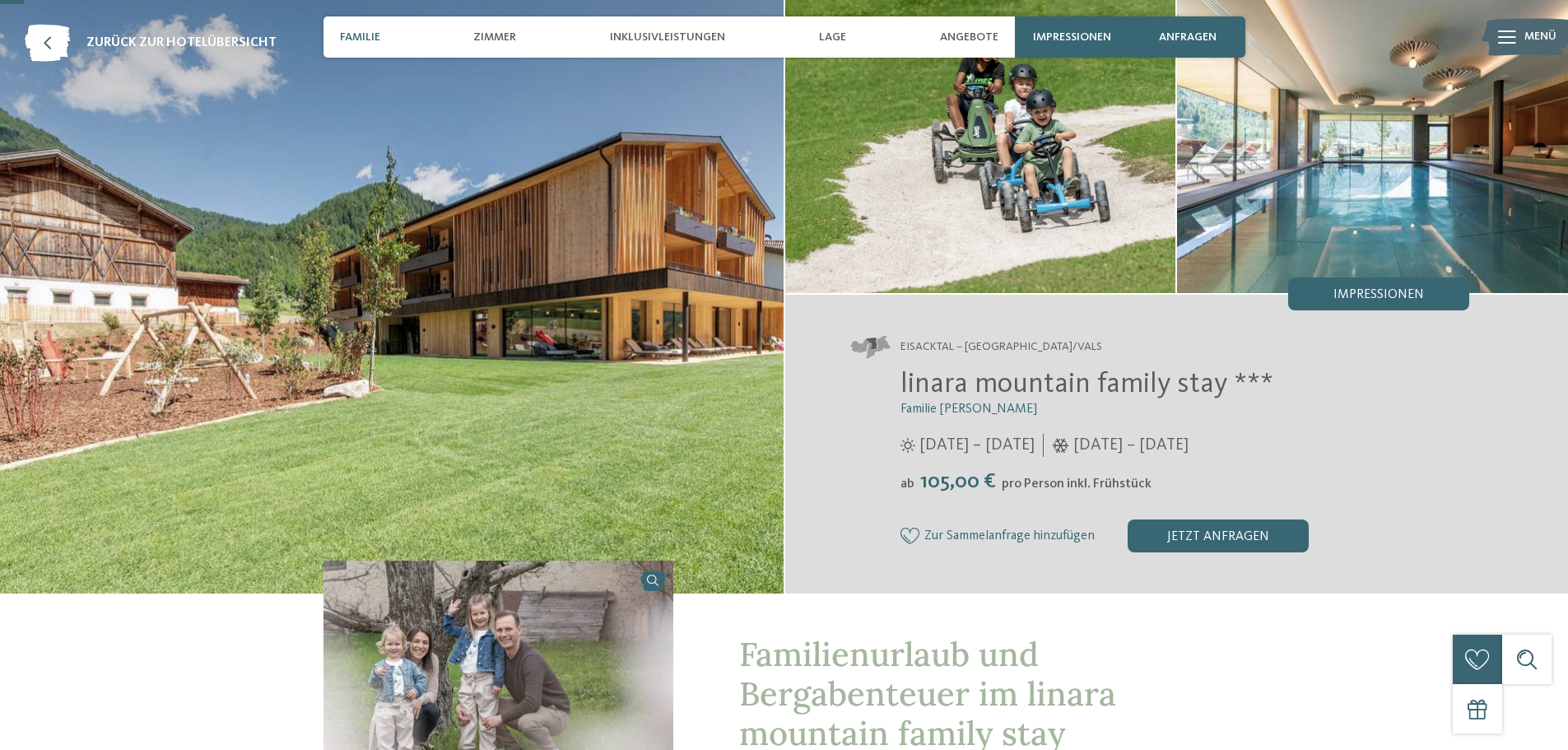
click at [365, 38] on span "Familie" at bounding box center [360, 37] width 40 height 14
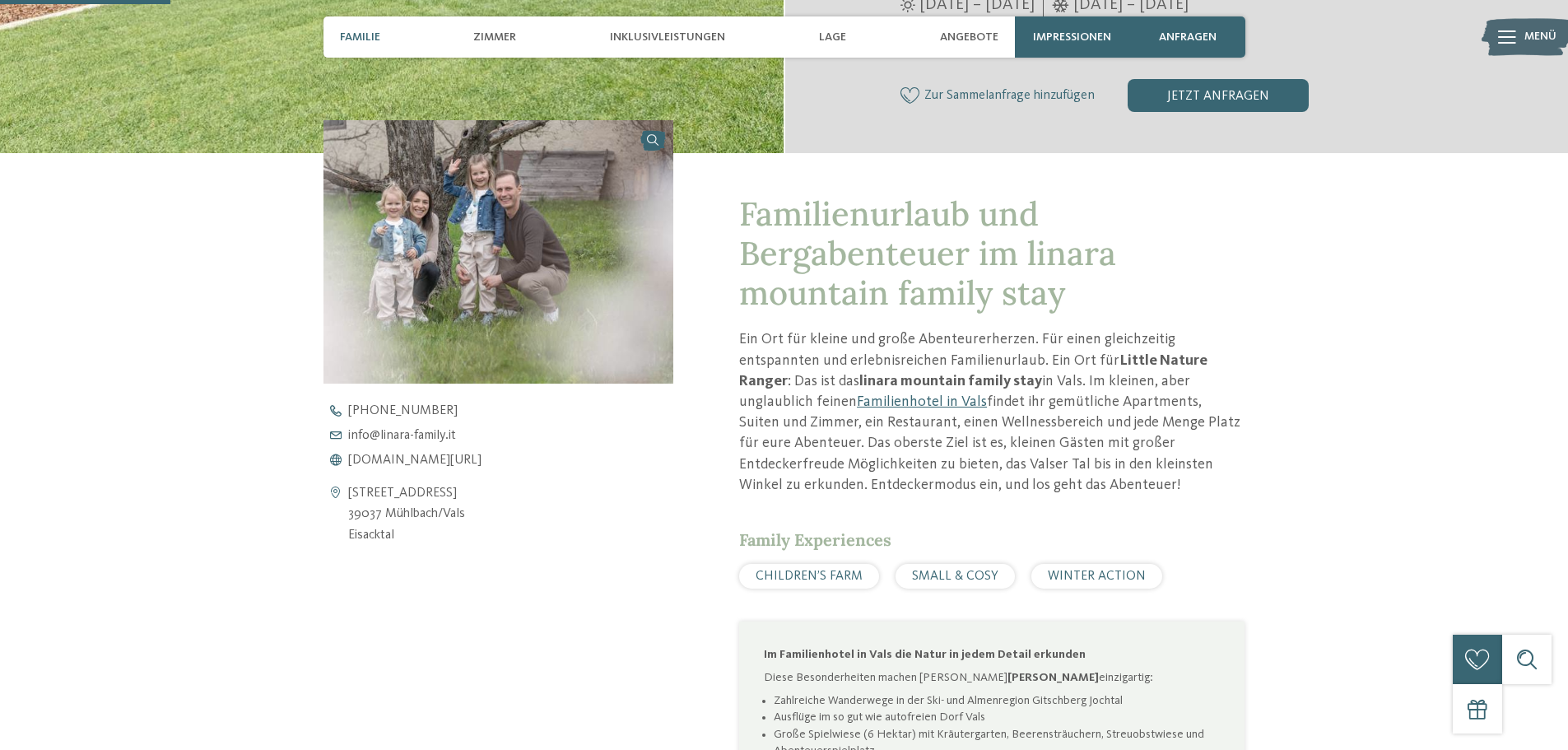
scroll to position [585, 0]
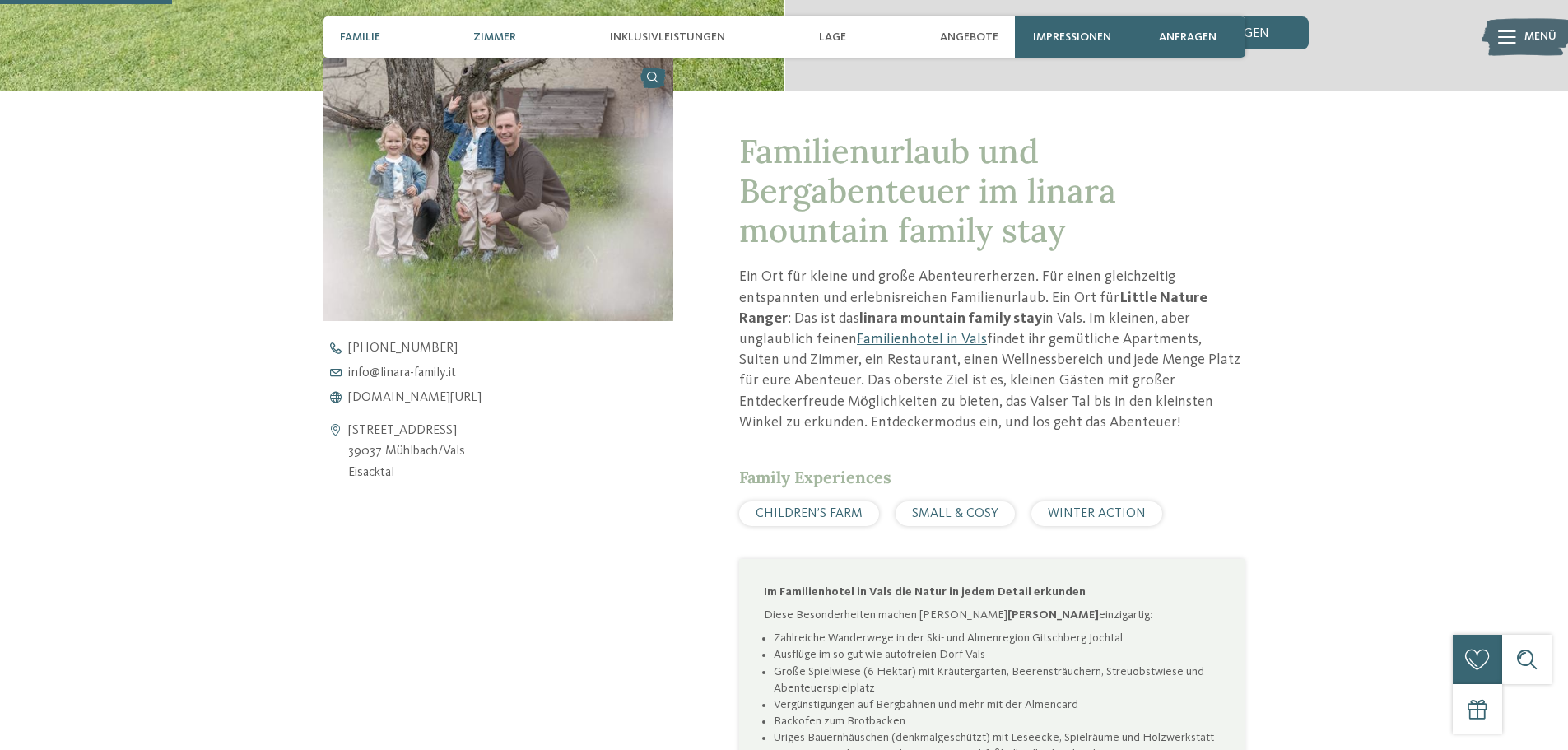
click at [496, 38] on span "Zimmer" at bounding box center [495, 37] width 43 height 14
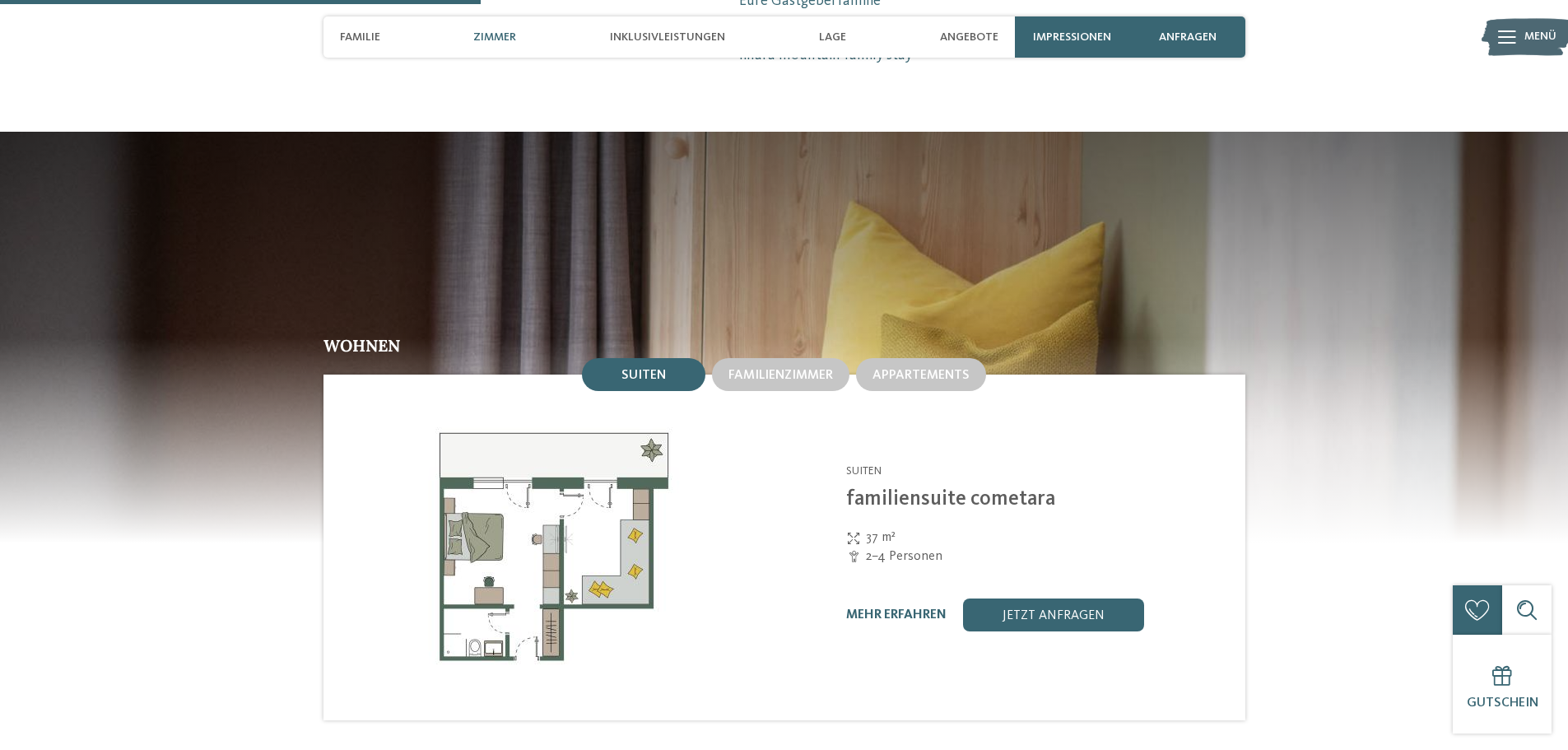
scroll to position [1636, 0]
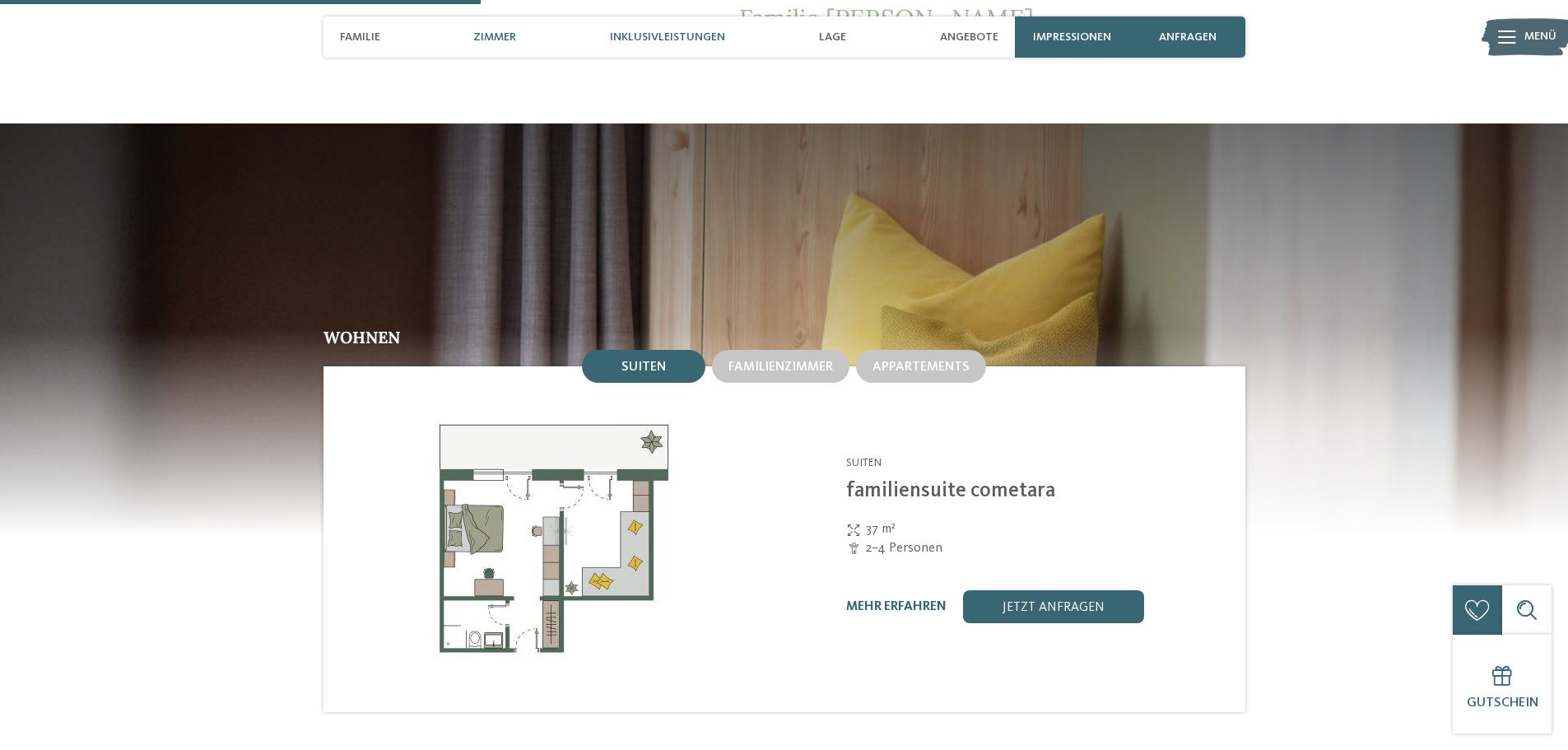
click at [636, 38] on span "Inklusivleistungen" at bounding box center [667, 37] width 115 height 14
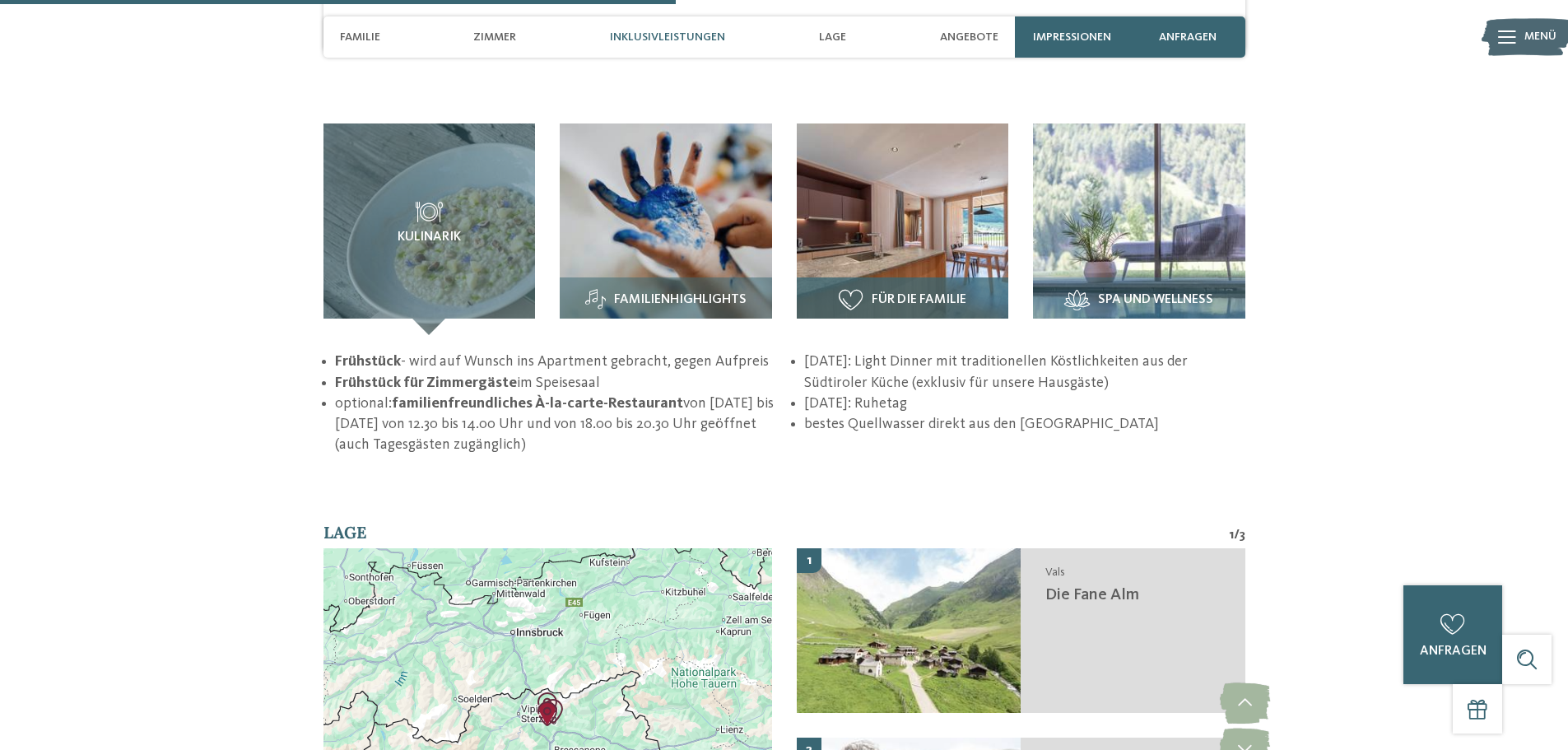
click at [899, 293] on span "Für die Familie" at bounding box center [919, 300] width 94 height 15
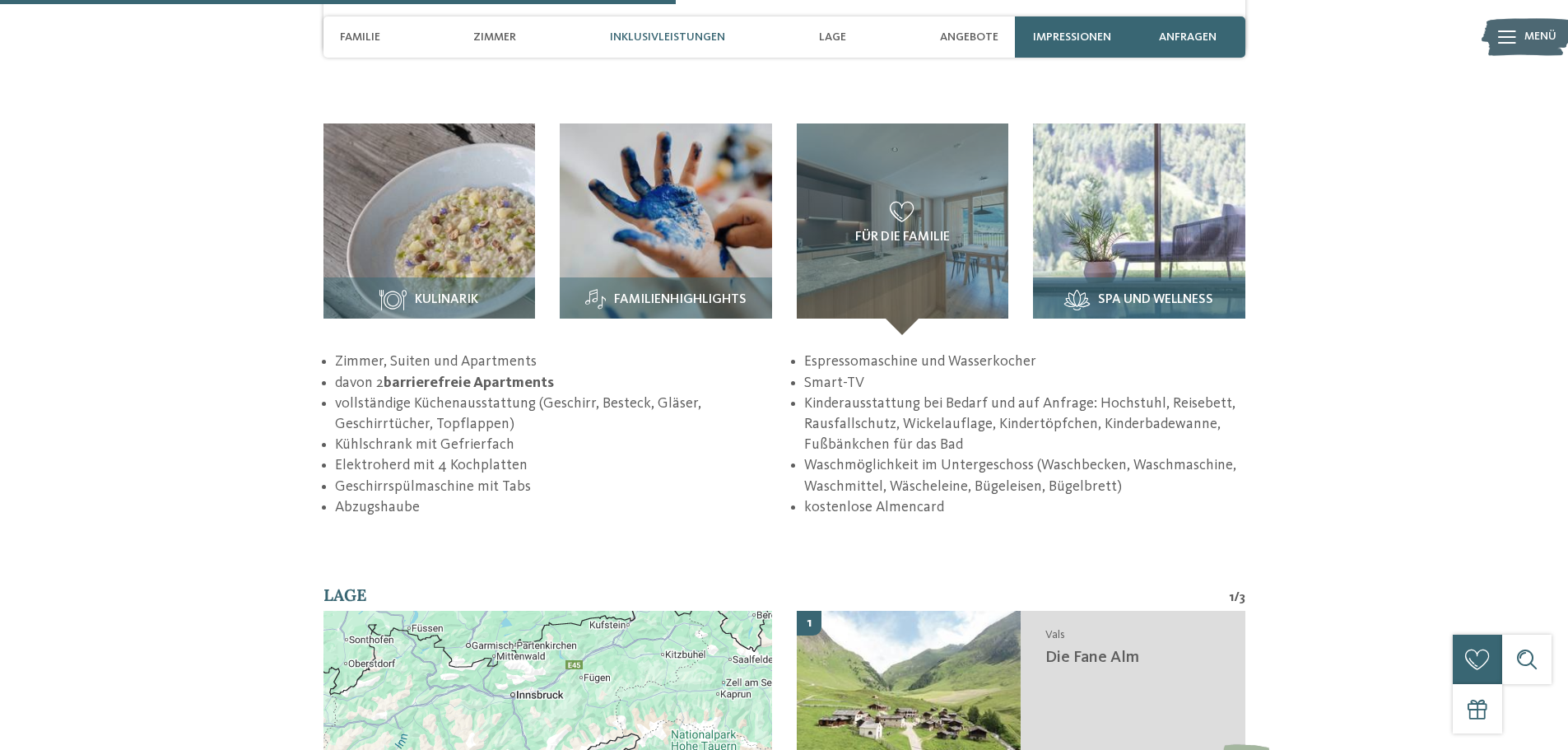
click at [1068, 209] on img at bounding box center [1139, 230] width 213 height 213
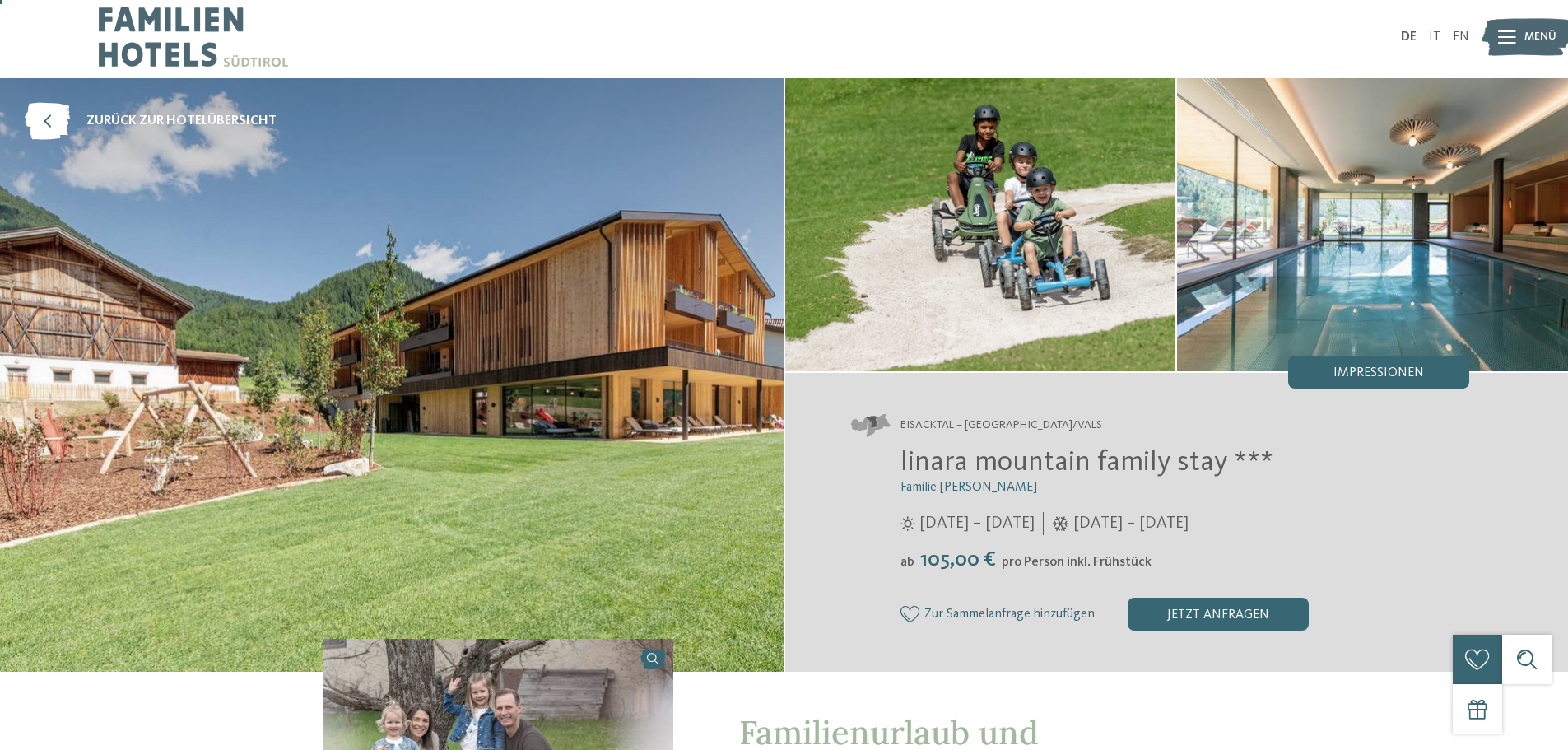
scroll to position [0, 0]
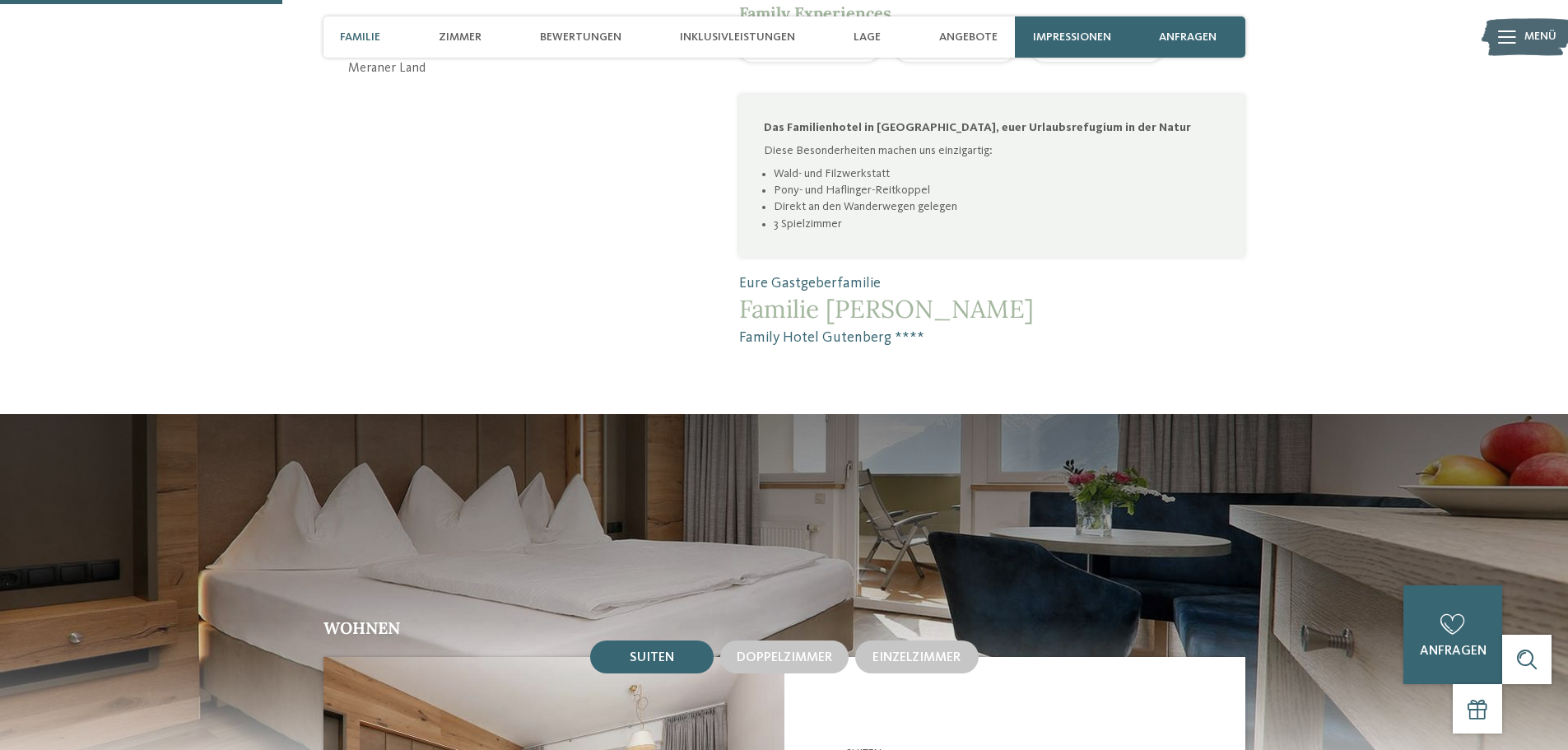
scroll to position [988, 0]
